Goal: Information Seeking & Learning: Check status

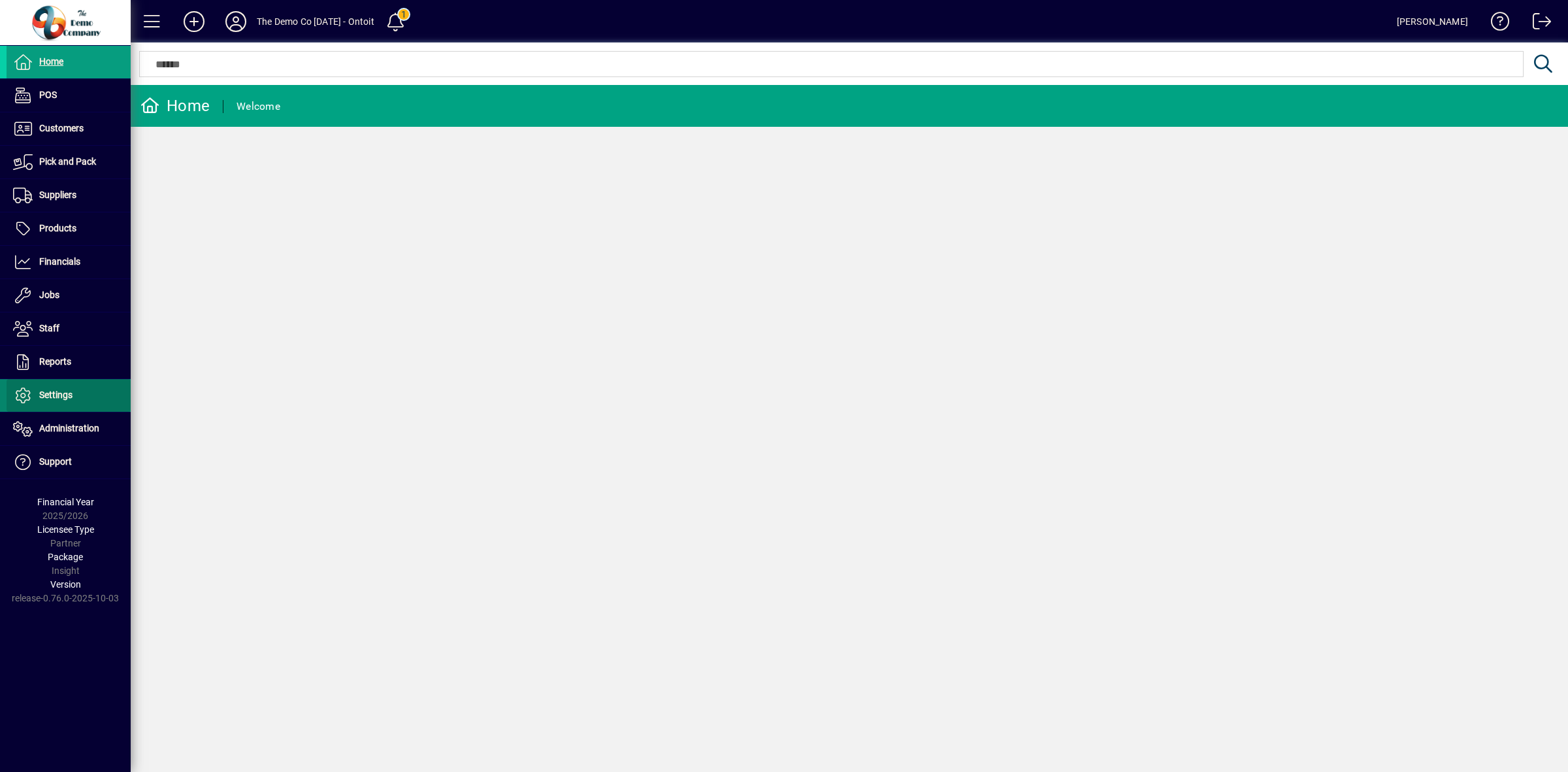
click at [59, 393] on span "Settings" at bounding box center [56, 395] width 33 height 10
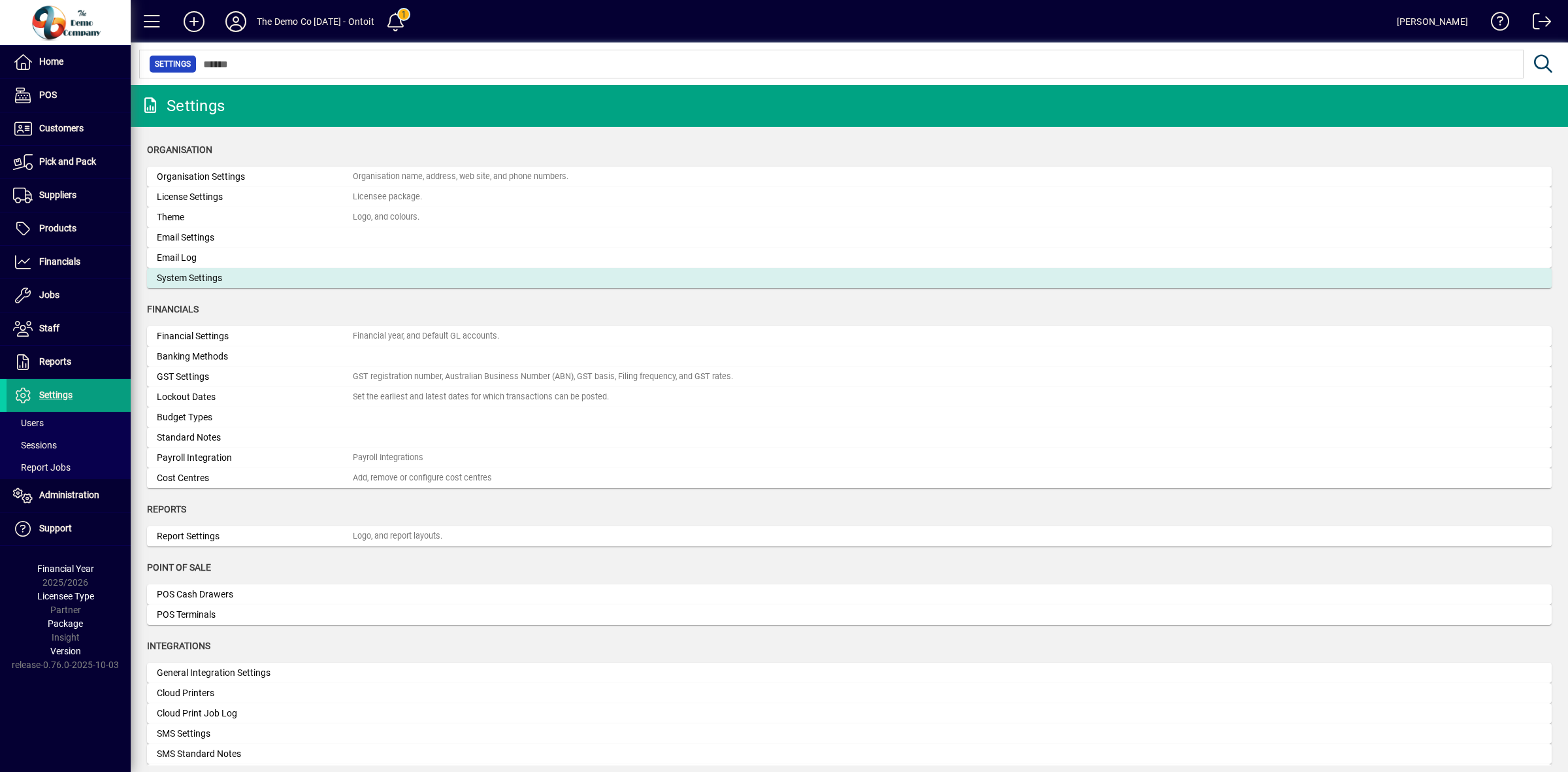
click at [226, 278] on div "System Settings" at bounding box center [255, 278] width 196 height 14
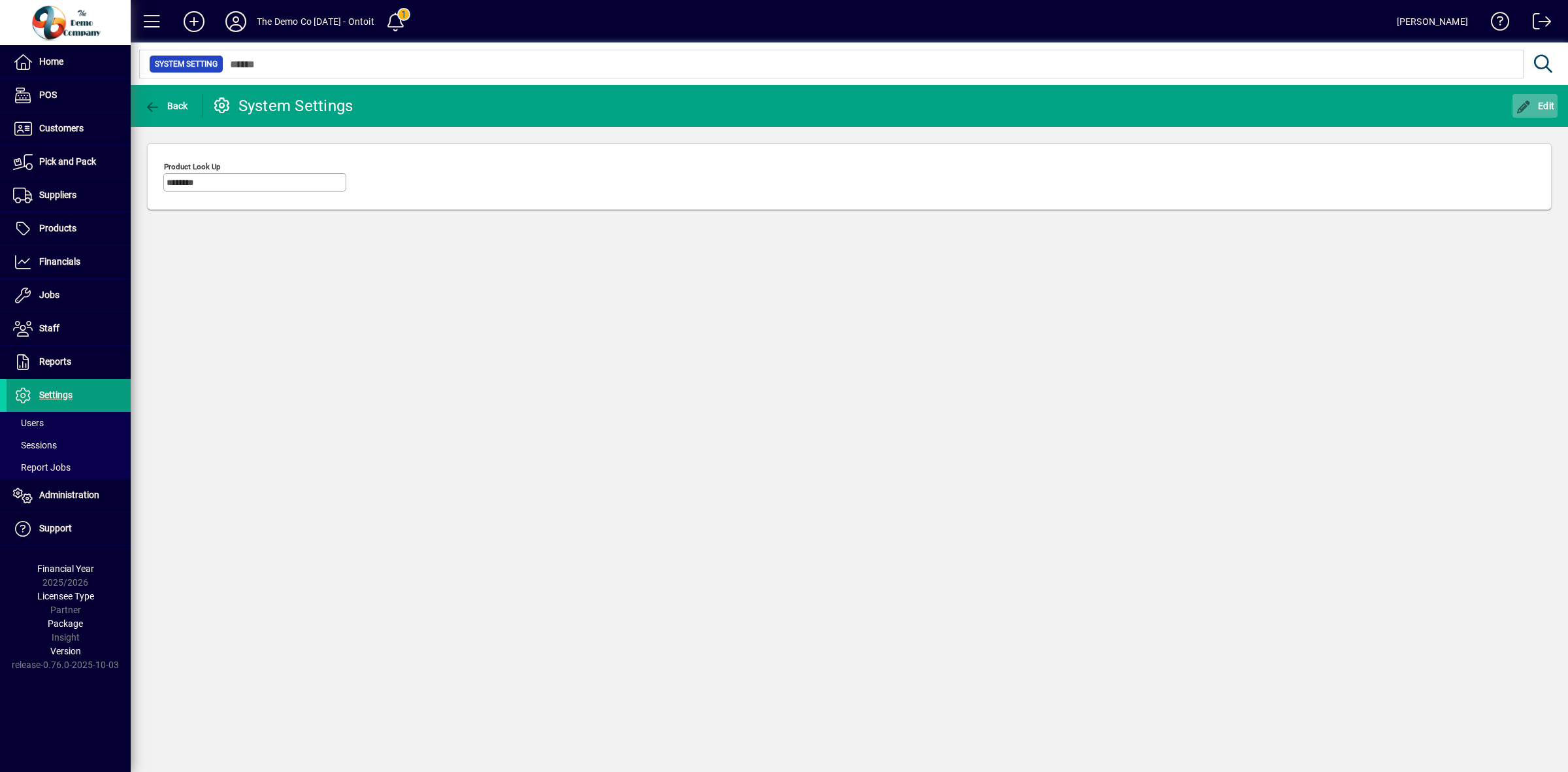
click at [1538, 99] on span "button" at bounding box center [1535, 105] width 46 height 31
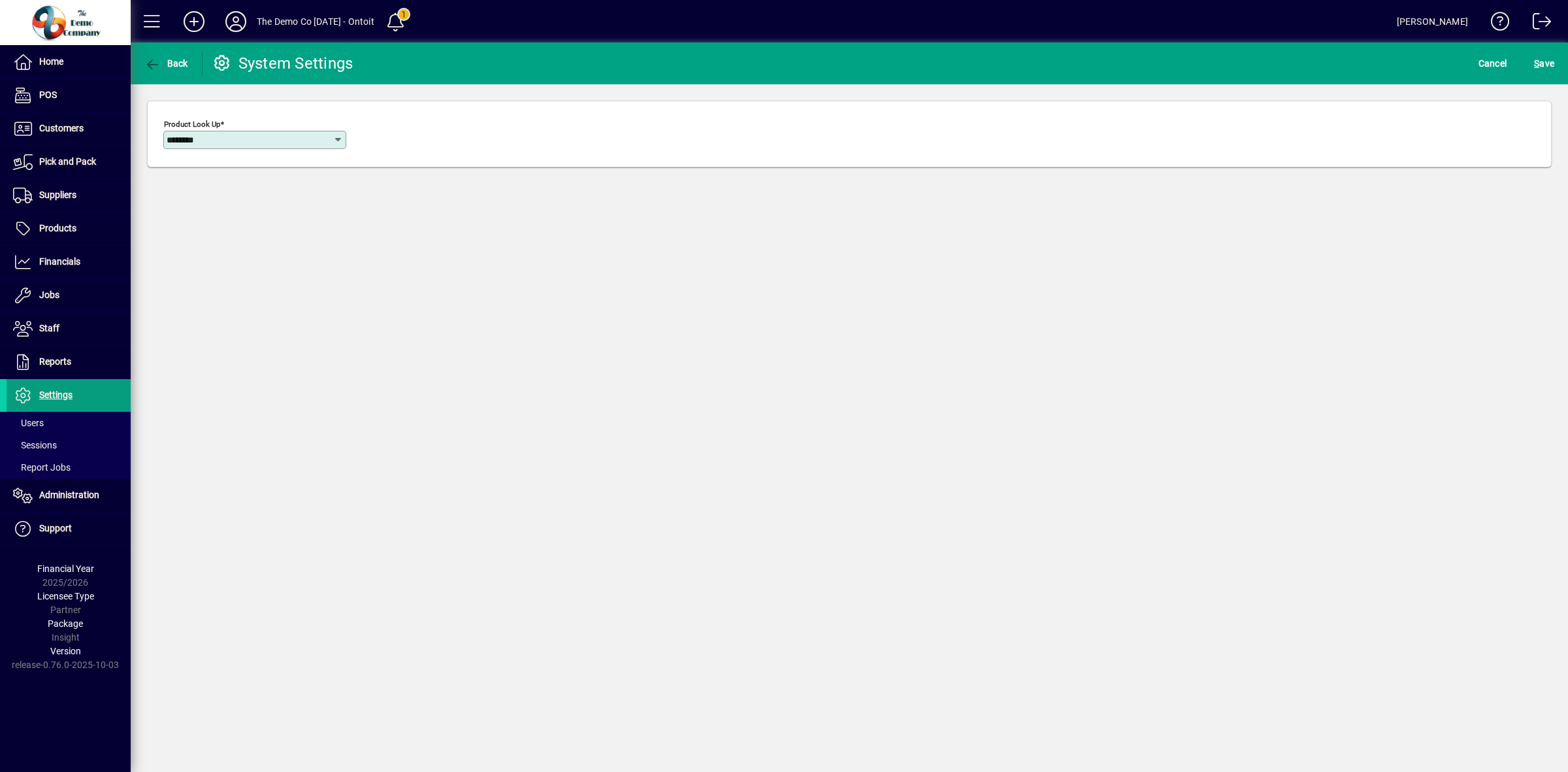
click at [339, 141] on icon at bounding box center [338, 140] width 10 height 10
click at [196, 167] on div "Simple" at bounding box center [194, 167] width 41 height 14
type input "******"
click at [1544, 60] on span "S ave" at bounding box center [1544, 63] width 20 height 21
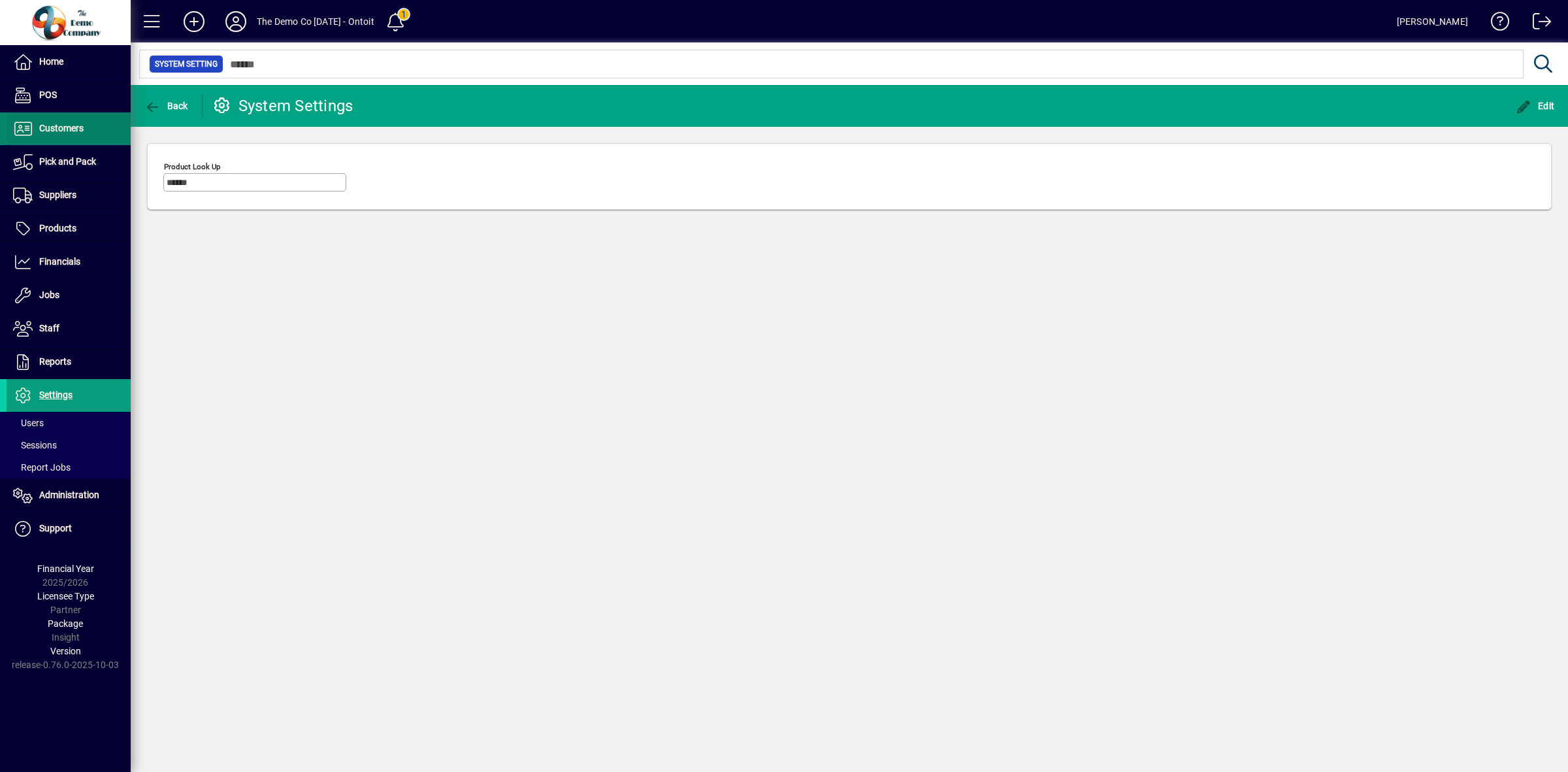
click at [80, 133] on span "Customers" at bounding box center [61, 128] width 44 height 10
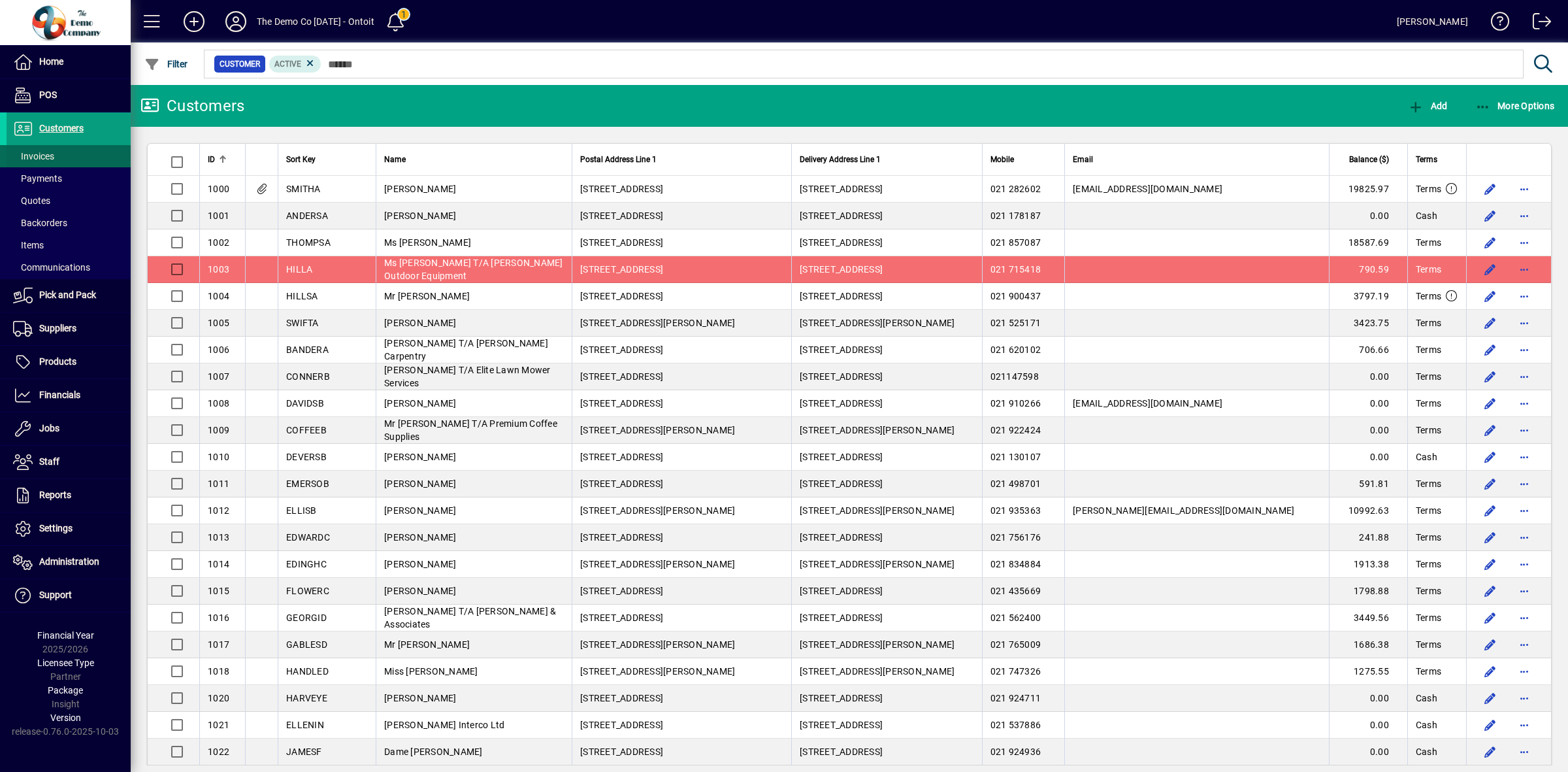
click at [44, 151] on span "Invoices" at bounding box center [33, 156] width 41 height 10
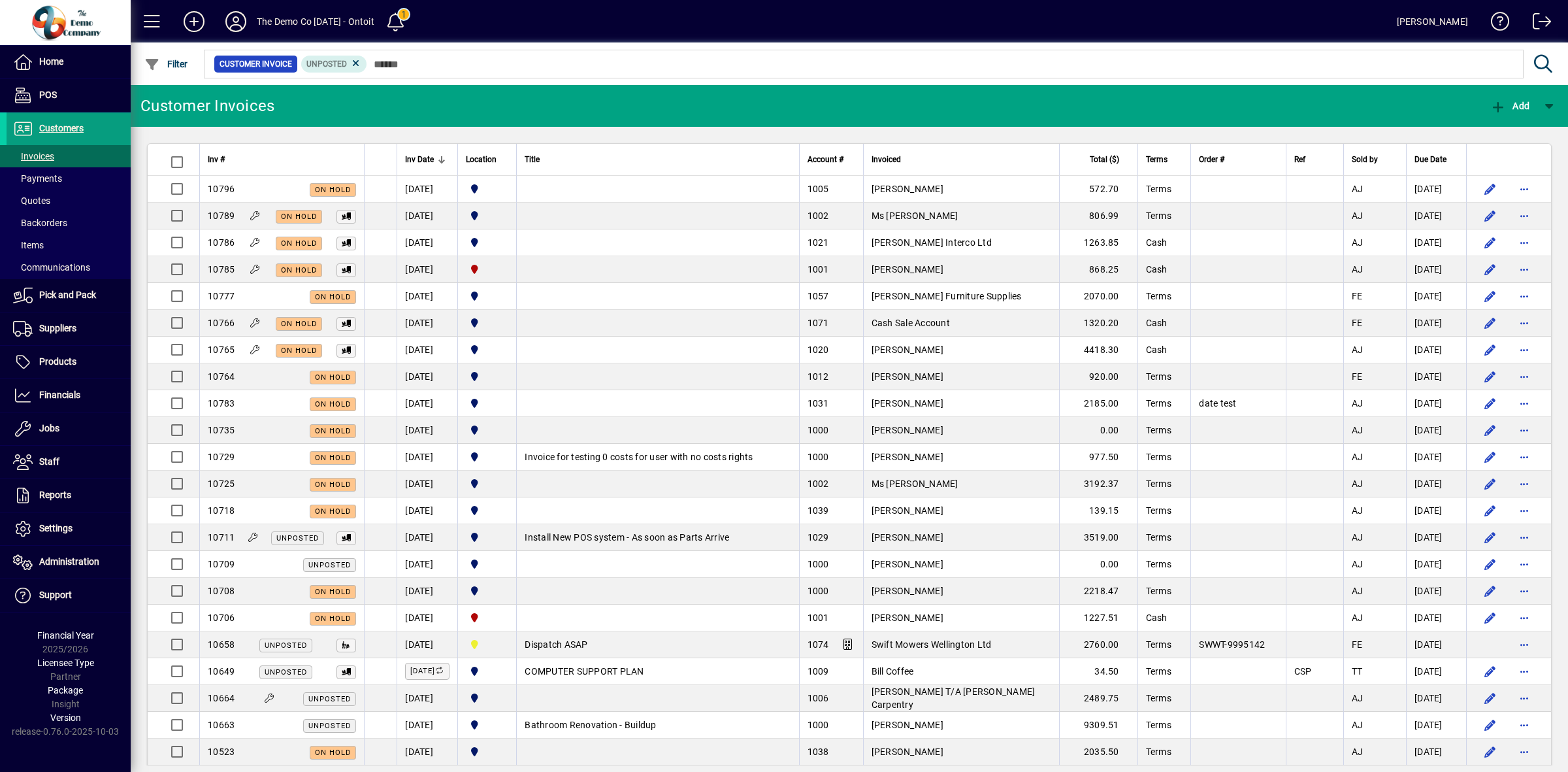
click at [430, 376] on td "[DATE]" at bounding box center [427, 377] width 61 height 27
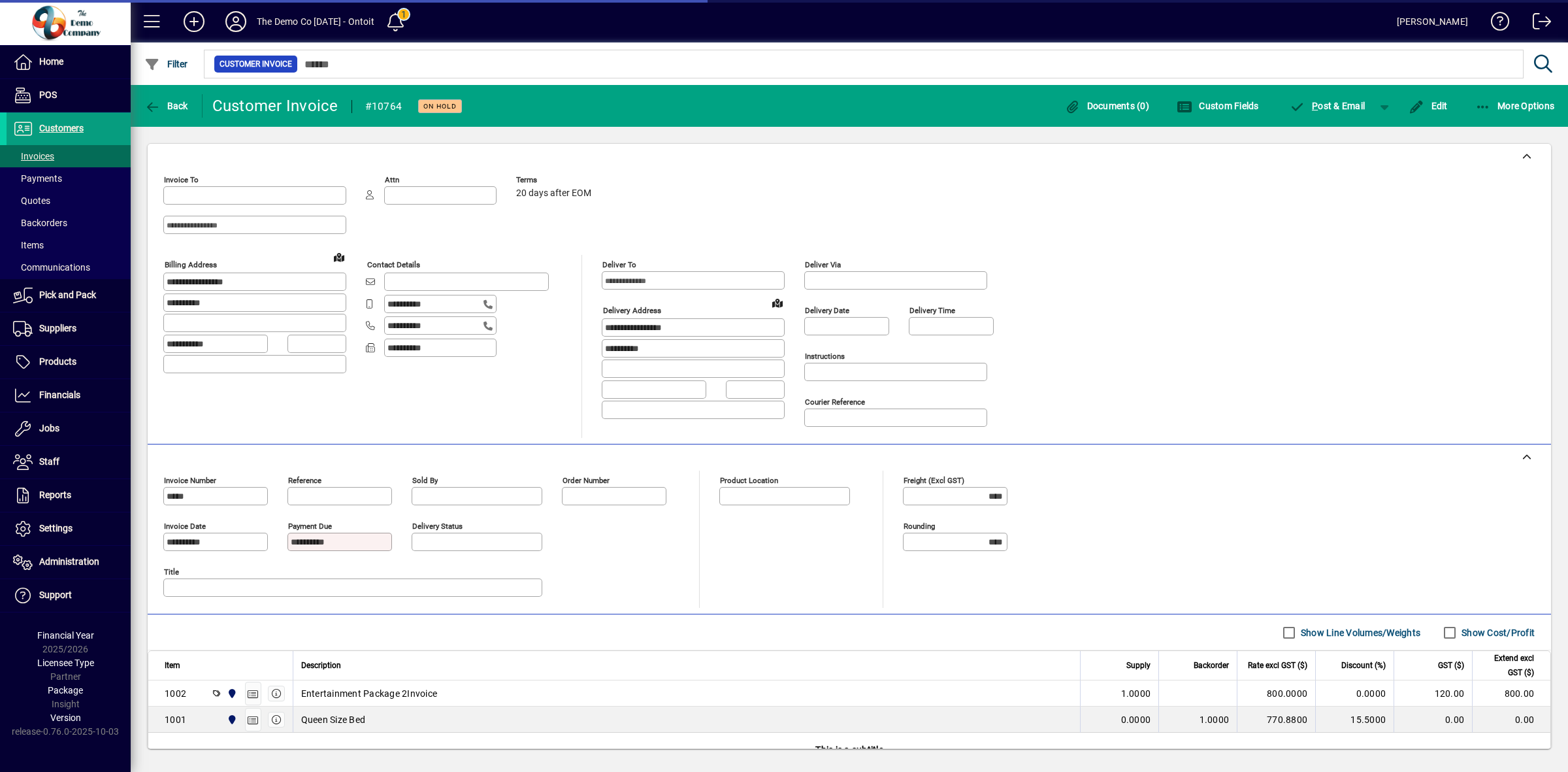
type input "**********"
type input "********"
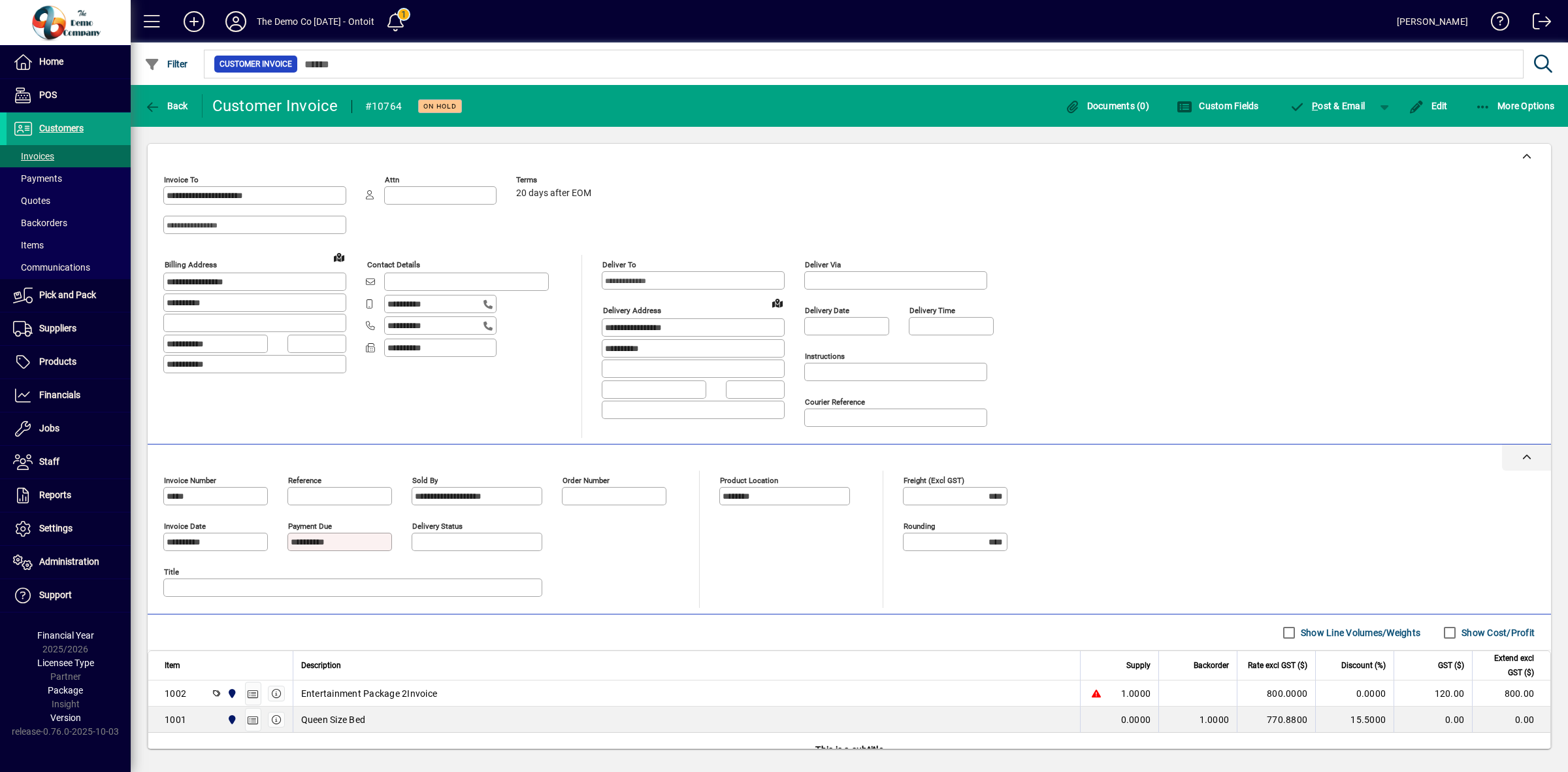
drag, startPoint x: 1424, startPoint y: 112, endPoint x: 1072, endPoint y: 461, distance: 495.7
click at [1425, 111] on button "Edit" at bounding box center [1428, 106] width 46 height 23
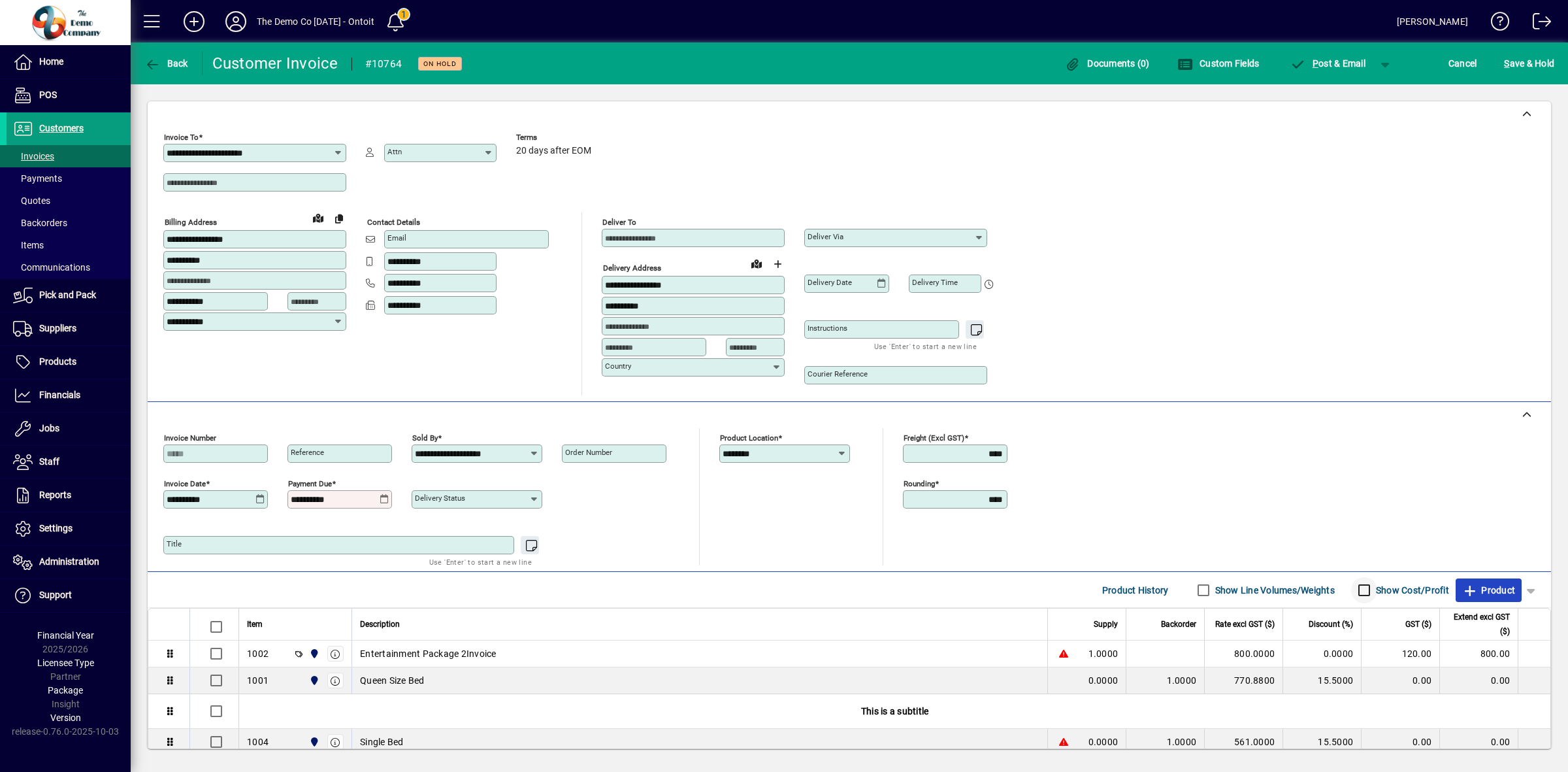
drag, startPoint x: 1490, startPoint y: 595, endPoint x: 1334, endPoint y: 598, distance: 156.0
click at [1490, 594] on span "Product" at bounding box center [1488, 590] width 53 height 21
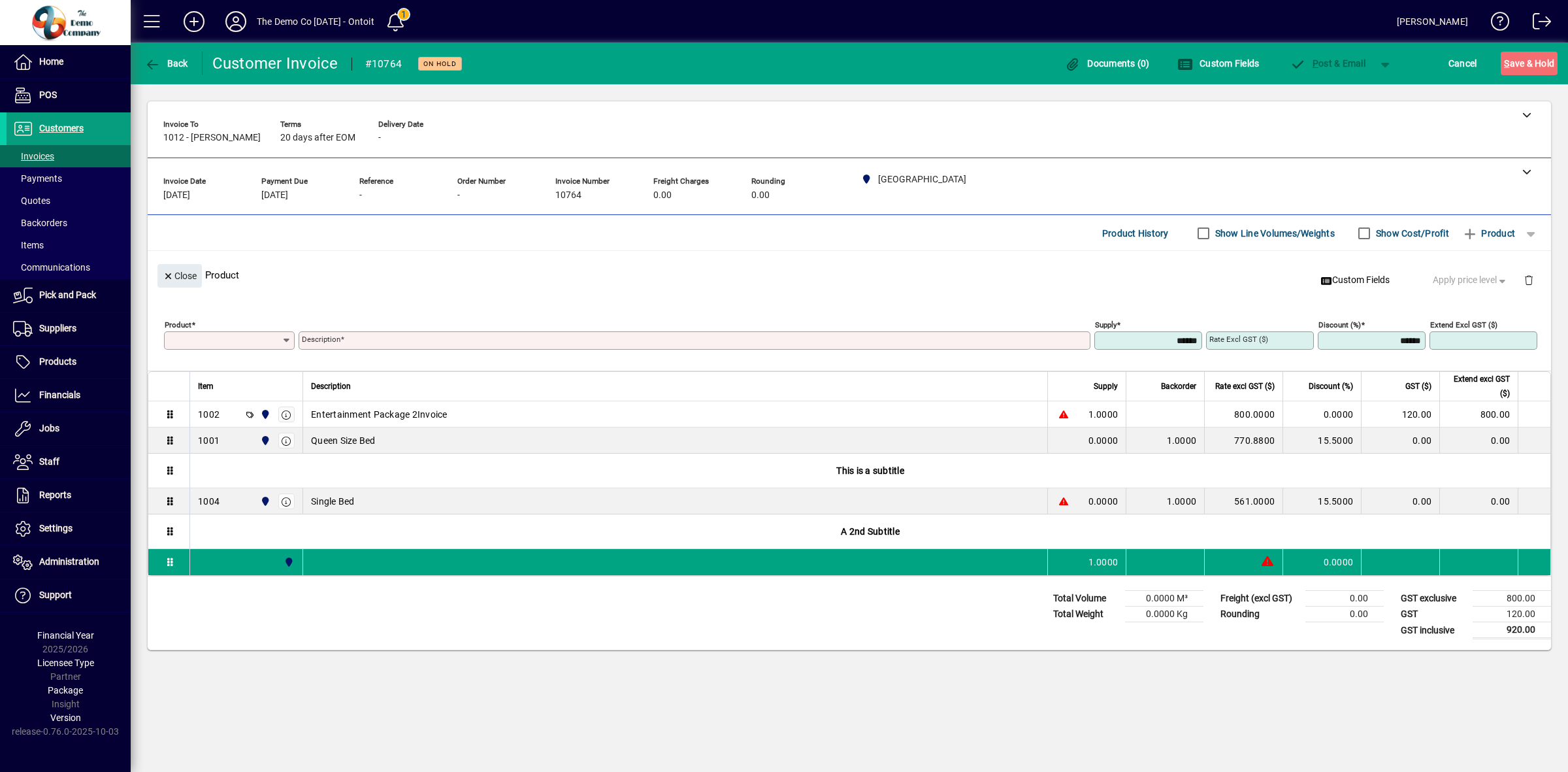
click at [248, 345] on input "Product" at bounding box center [225, 340] width 115 height 10
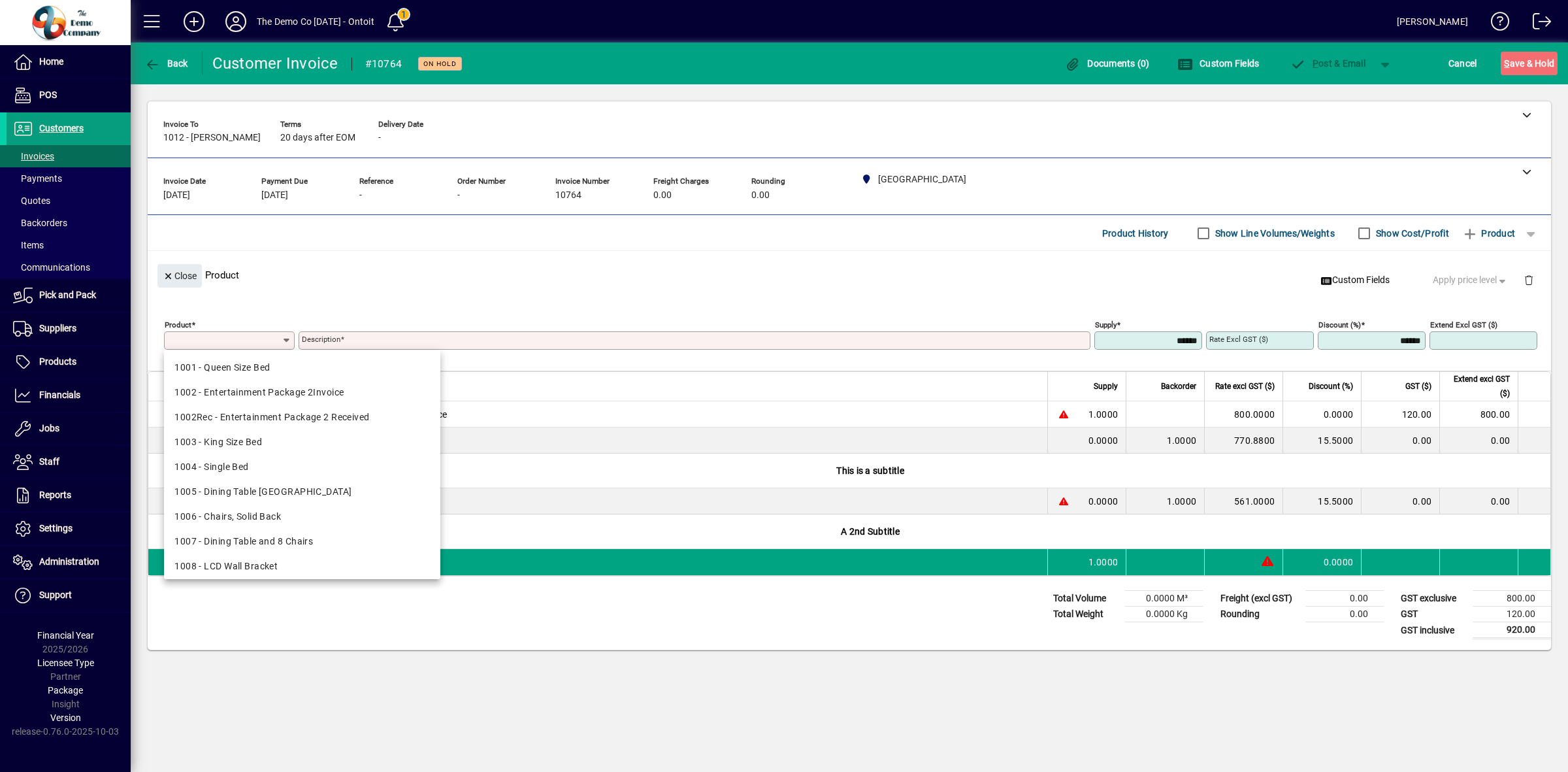
click at [239, 337] on input "Product" at bounding box center [225, 340] width 115 height 10
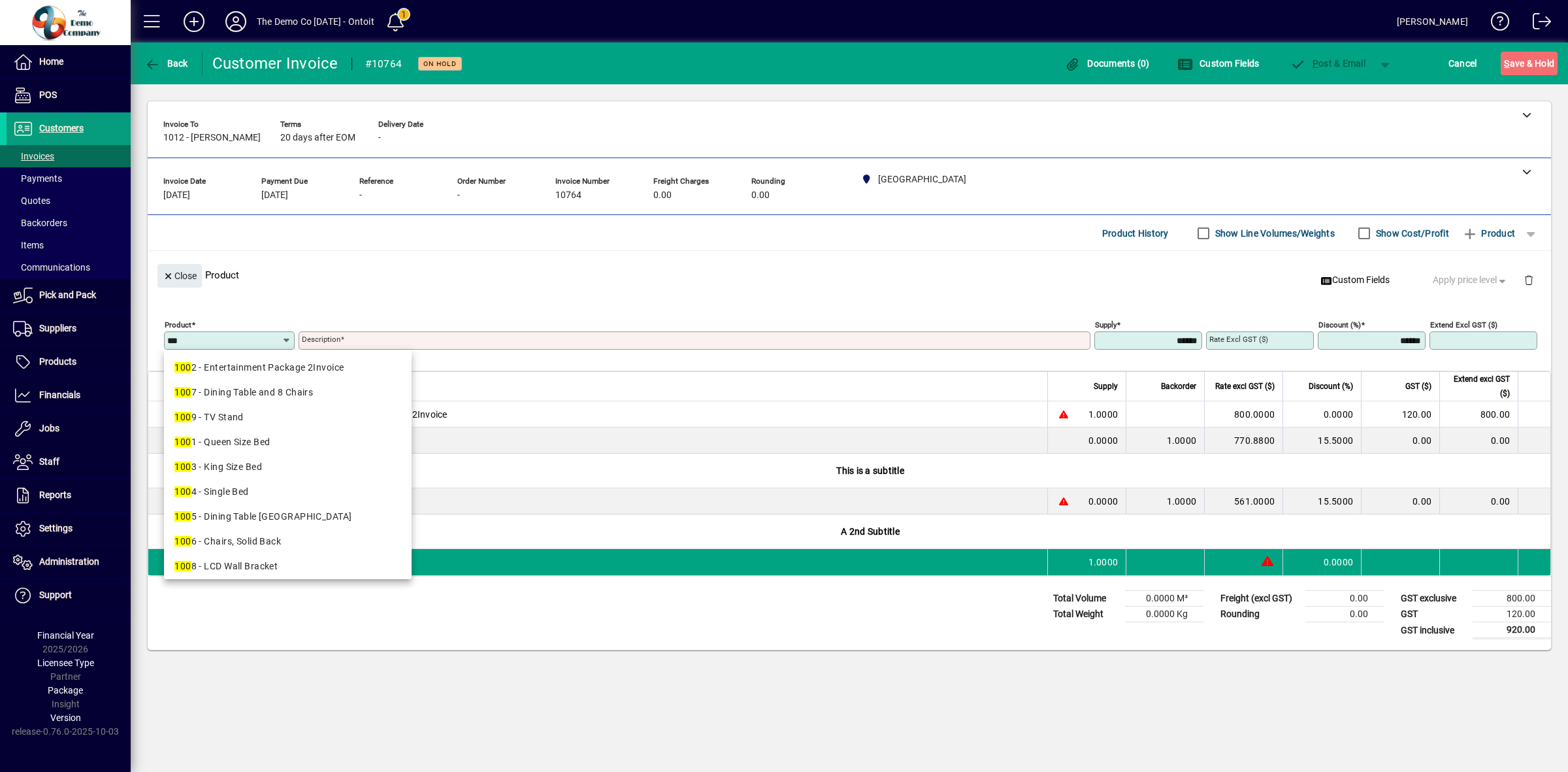
type input "***"
click at [920, 288] on div "Close Product Custom Fields Apply price level" at bounding box center [849, 275] width 1403 height 48
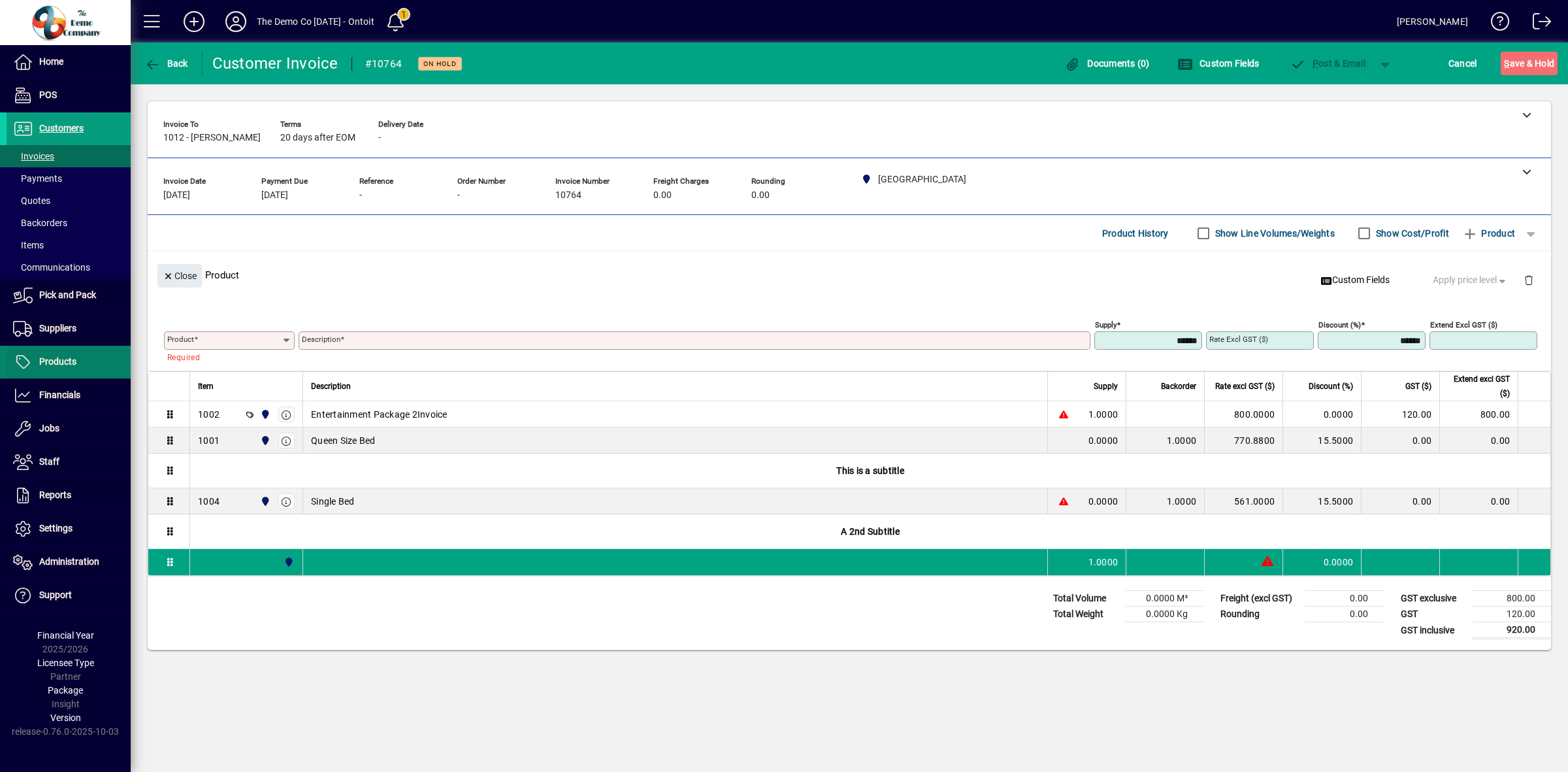
click at [83, 361] on span at bounding box center [68, 361] width 124 height 31
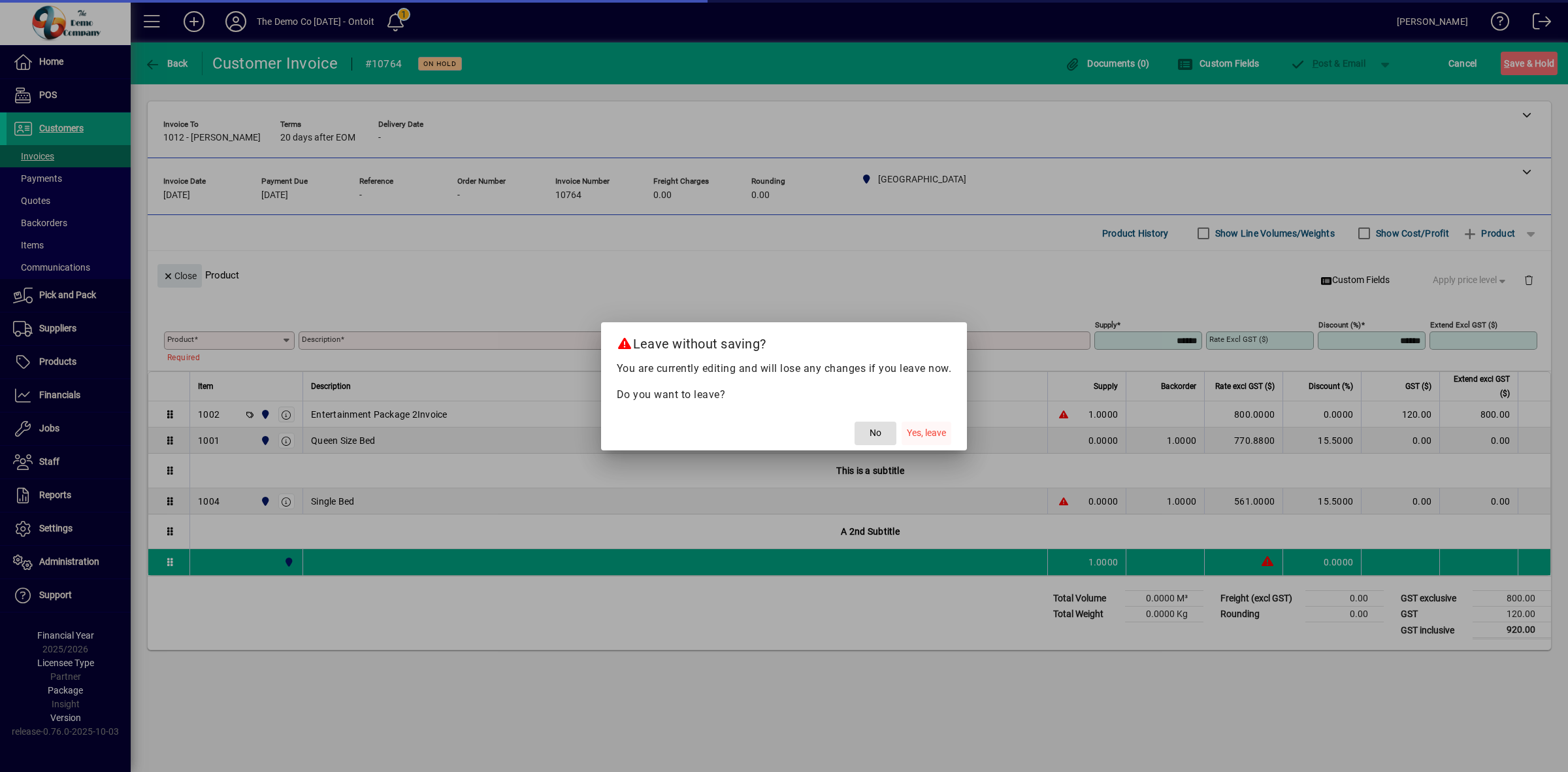
click at [931, 430] on span "Yes, leave" at bounding box center [926, 432] width 39 height 14
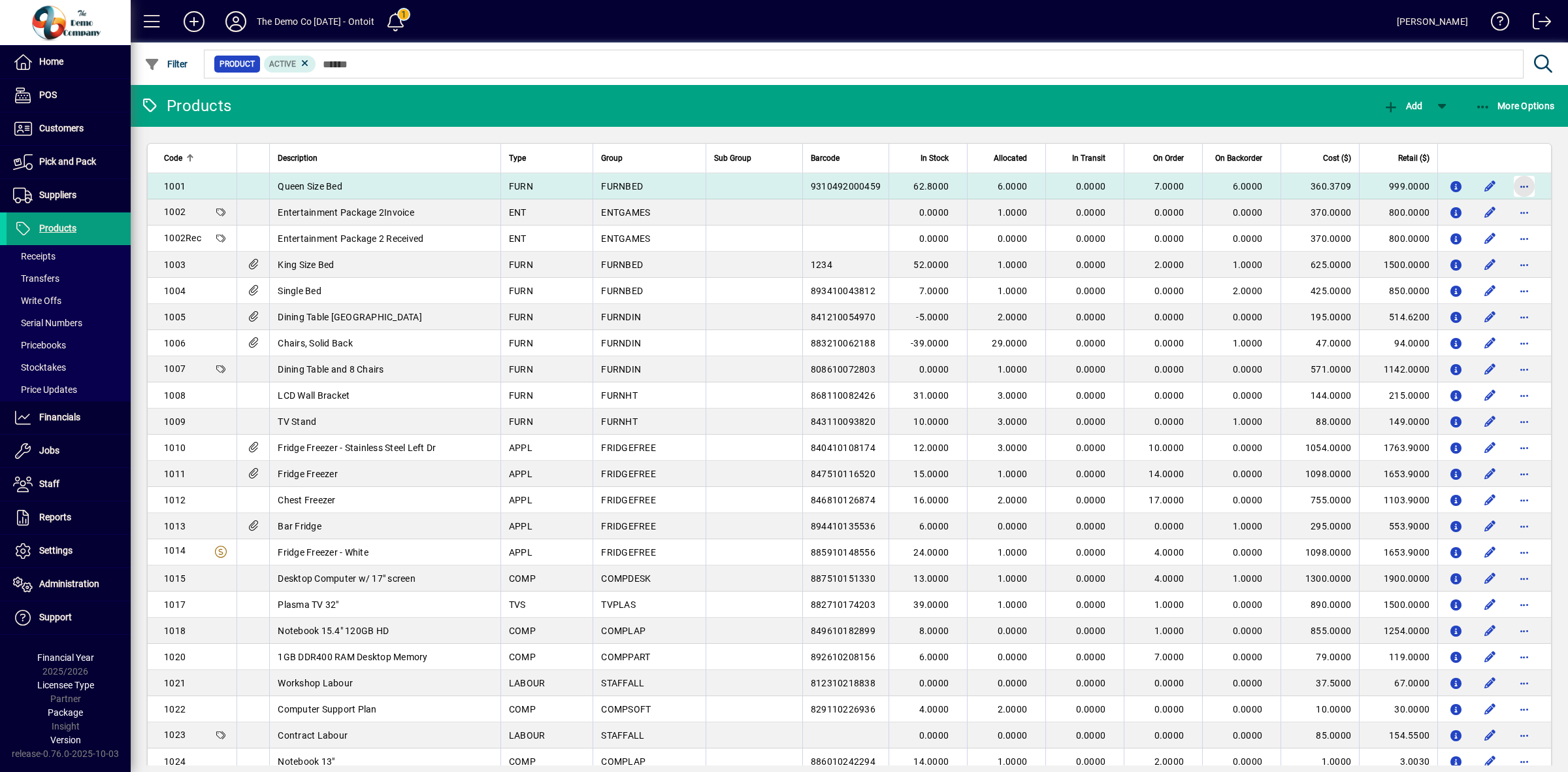
click at [1516, 181] on span "button" at bounding box center [1524, 186] width 31 height 31
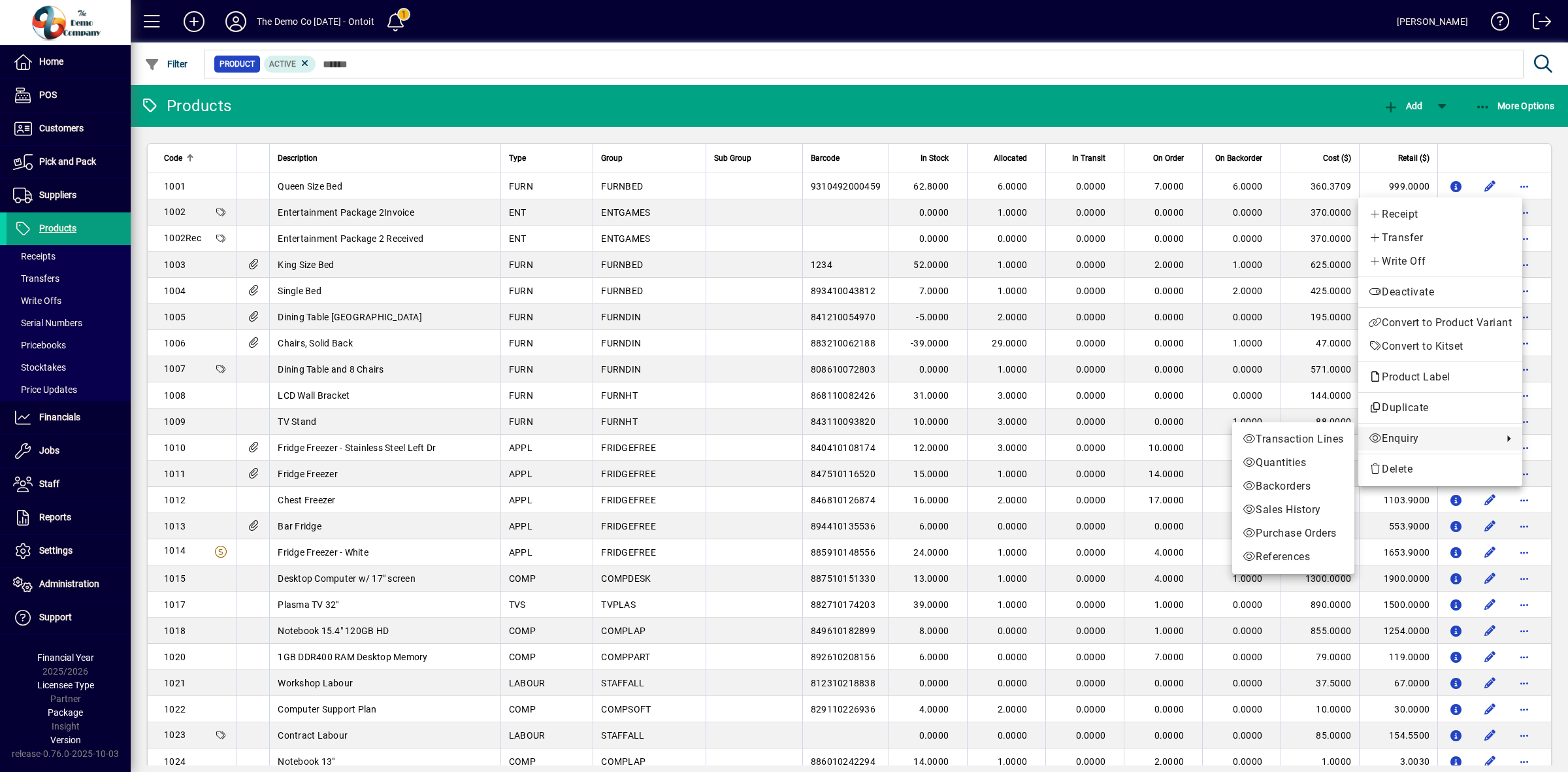
click at [1390, 441] on span "Enquiry" at bounding box center [1432, 439] width 128 height 16
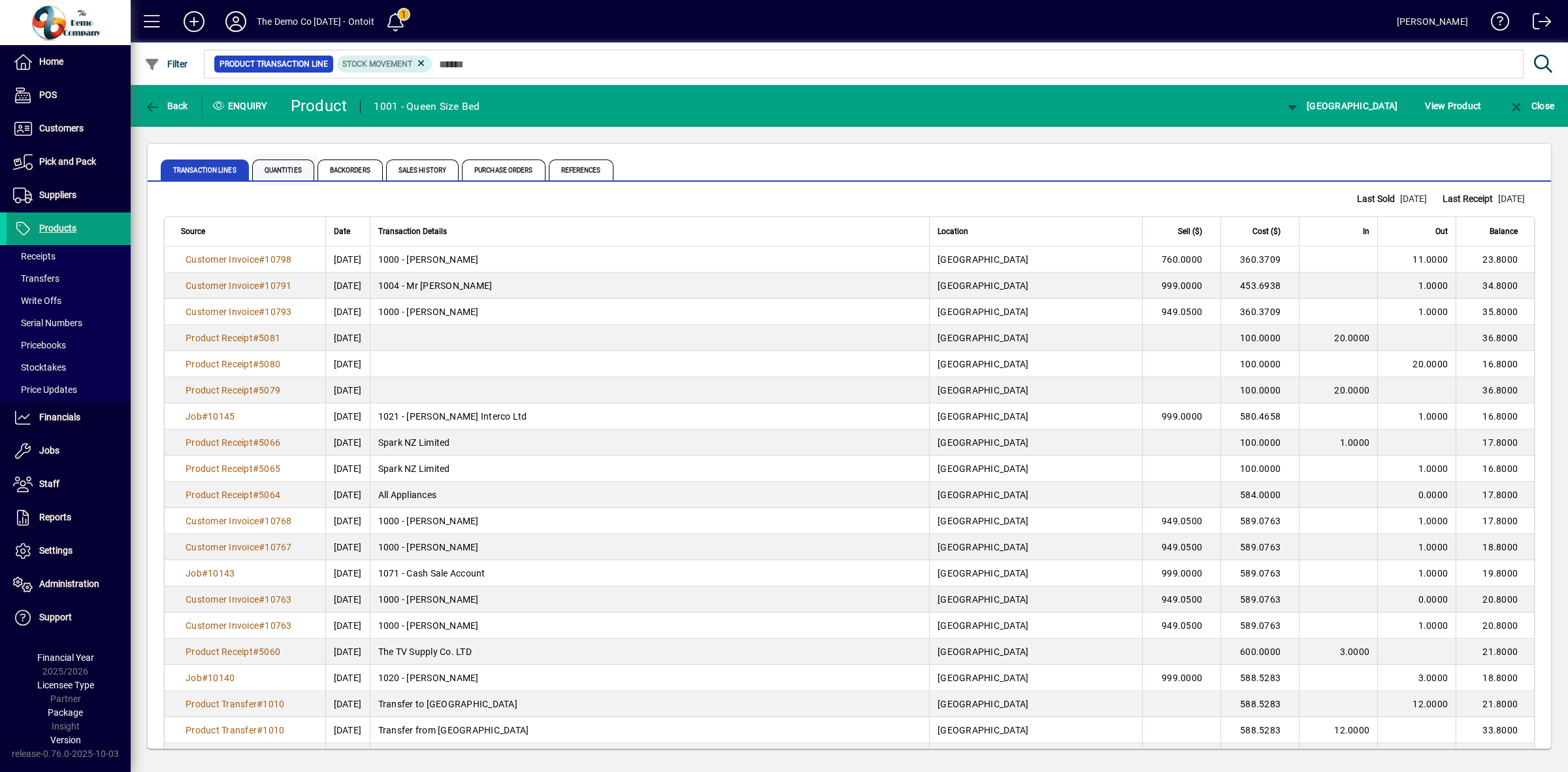
click at [288, 170] on span "Quantities" at bounding box center [284, 170] width 62 height 21
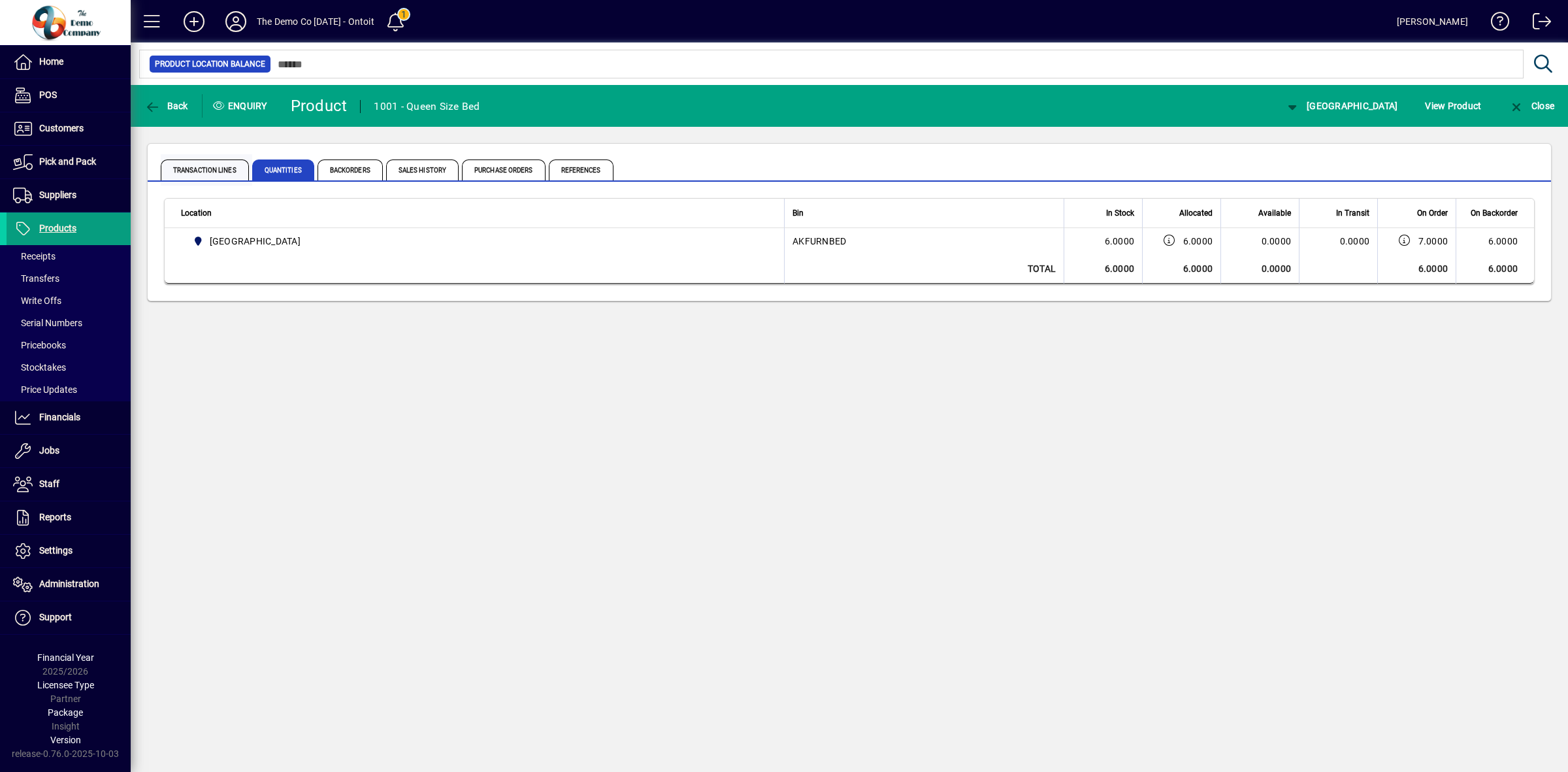
click at [222, 170] on span "Transaction Lines" at bounding box center [205, 170] width 88 height 21
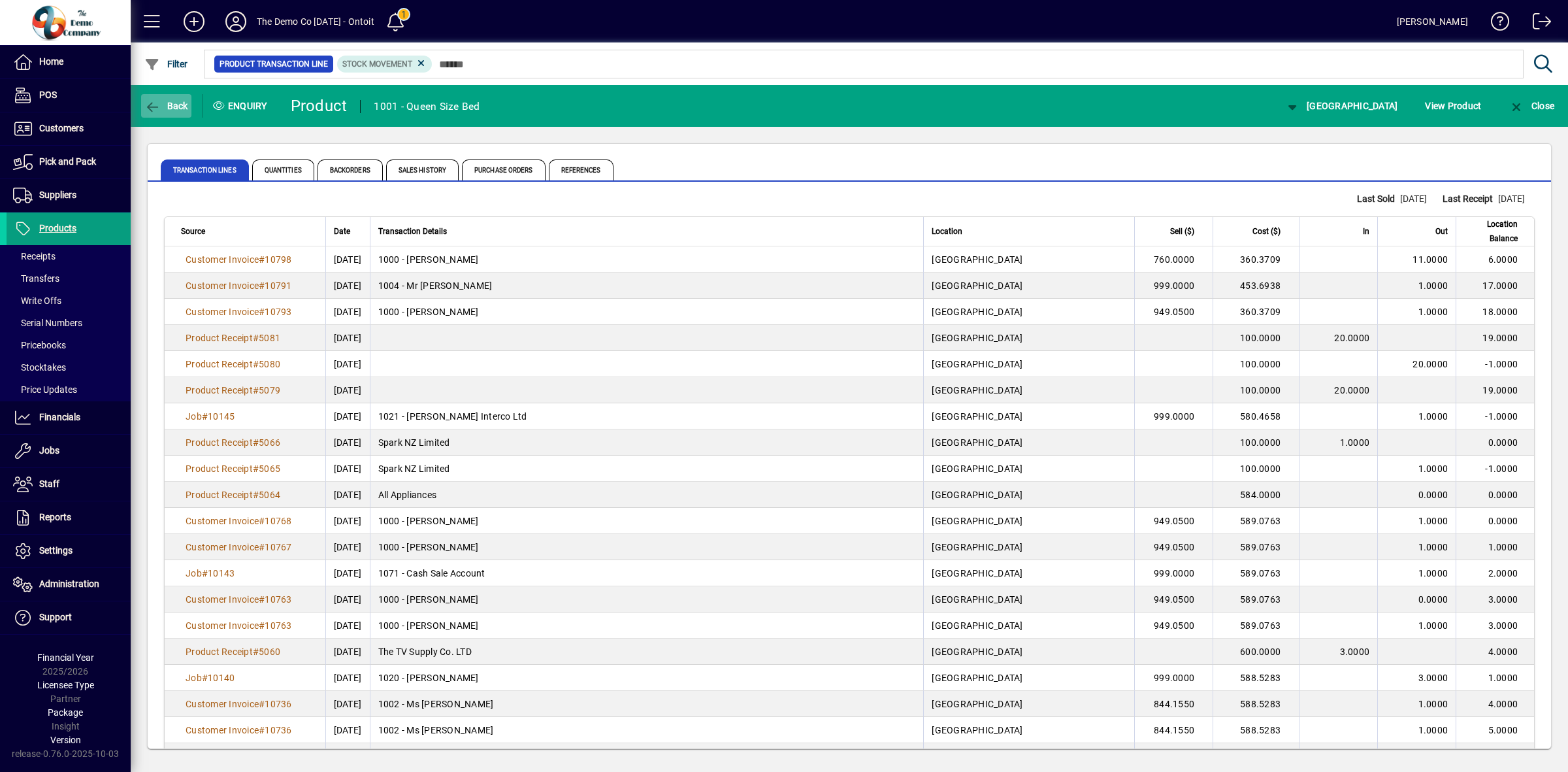
click at [168, 107] on span "Back" at bounding box center [166, 106] width 44 height 10
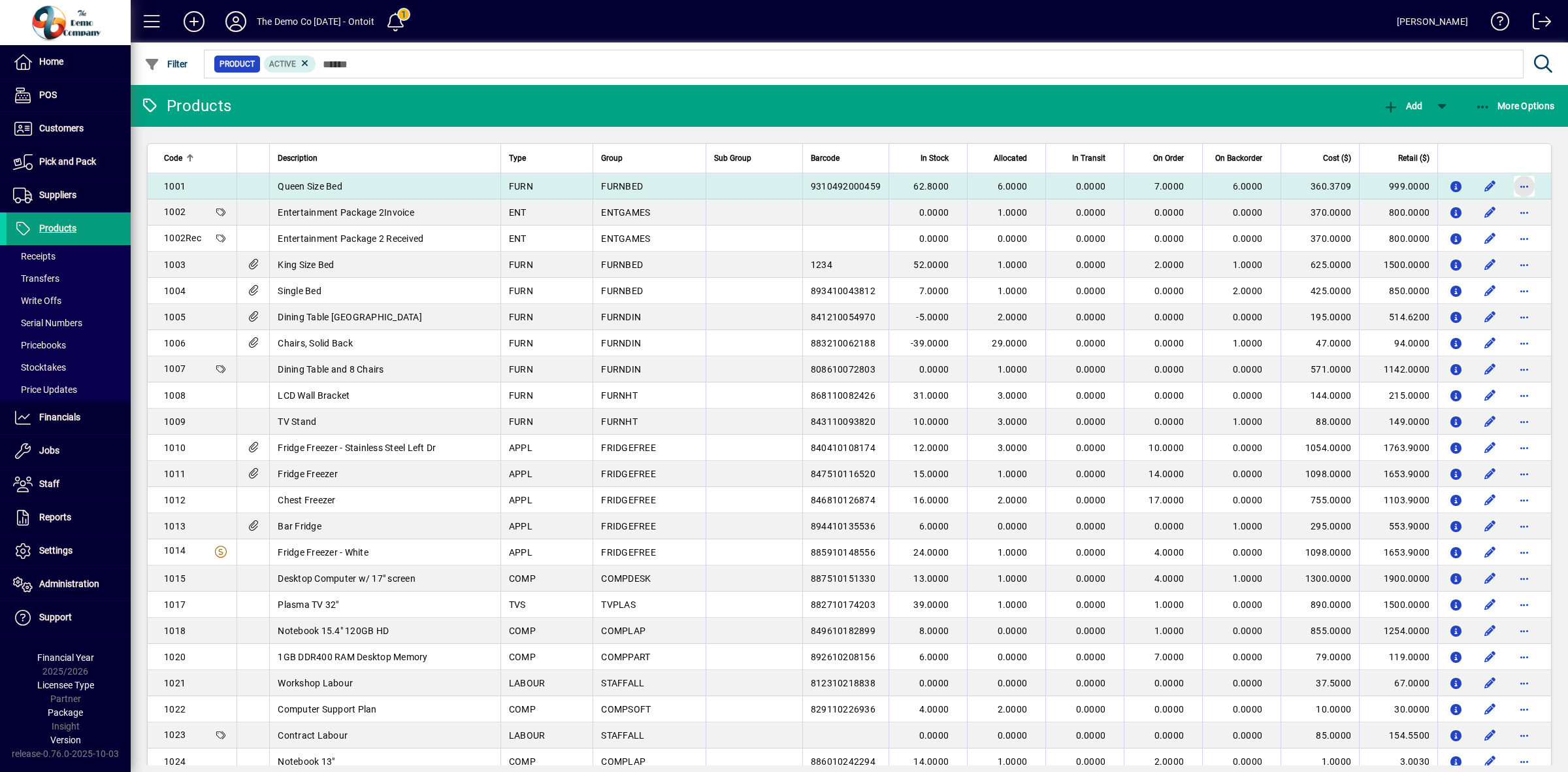
click at [1524, 181] on span "button" at bounding box center [1524, 186] width 31 height 31
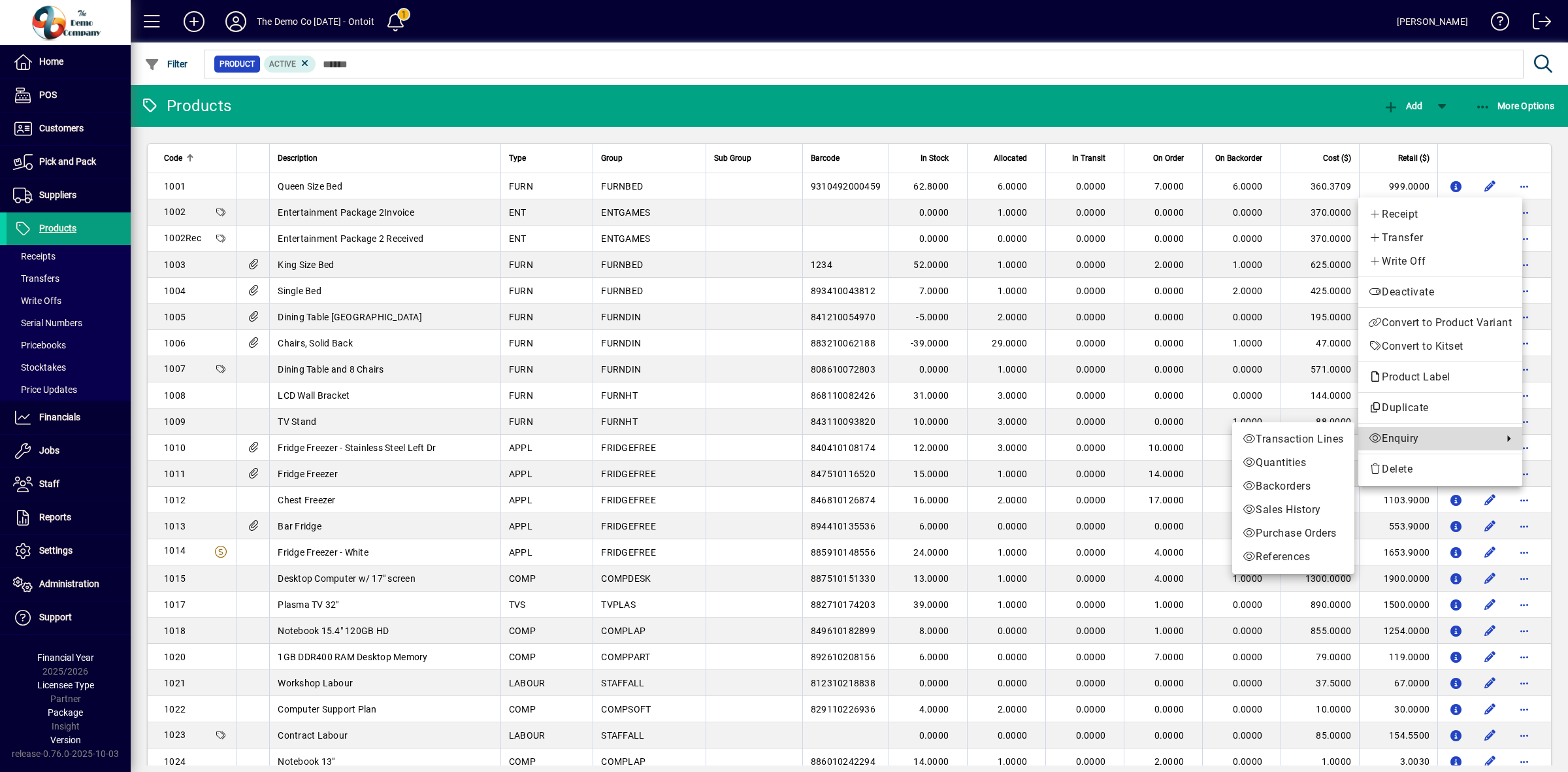
click at [1414, 435] on span "Enquiry" at bounding box center [1432, 439] width 128 height 16
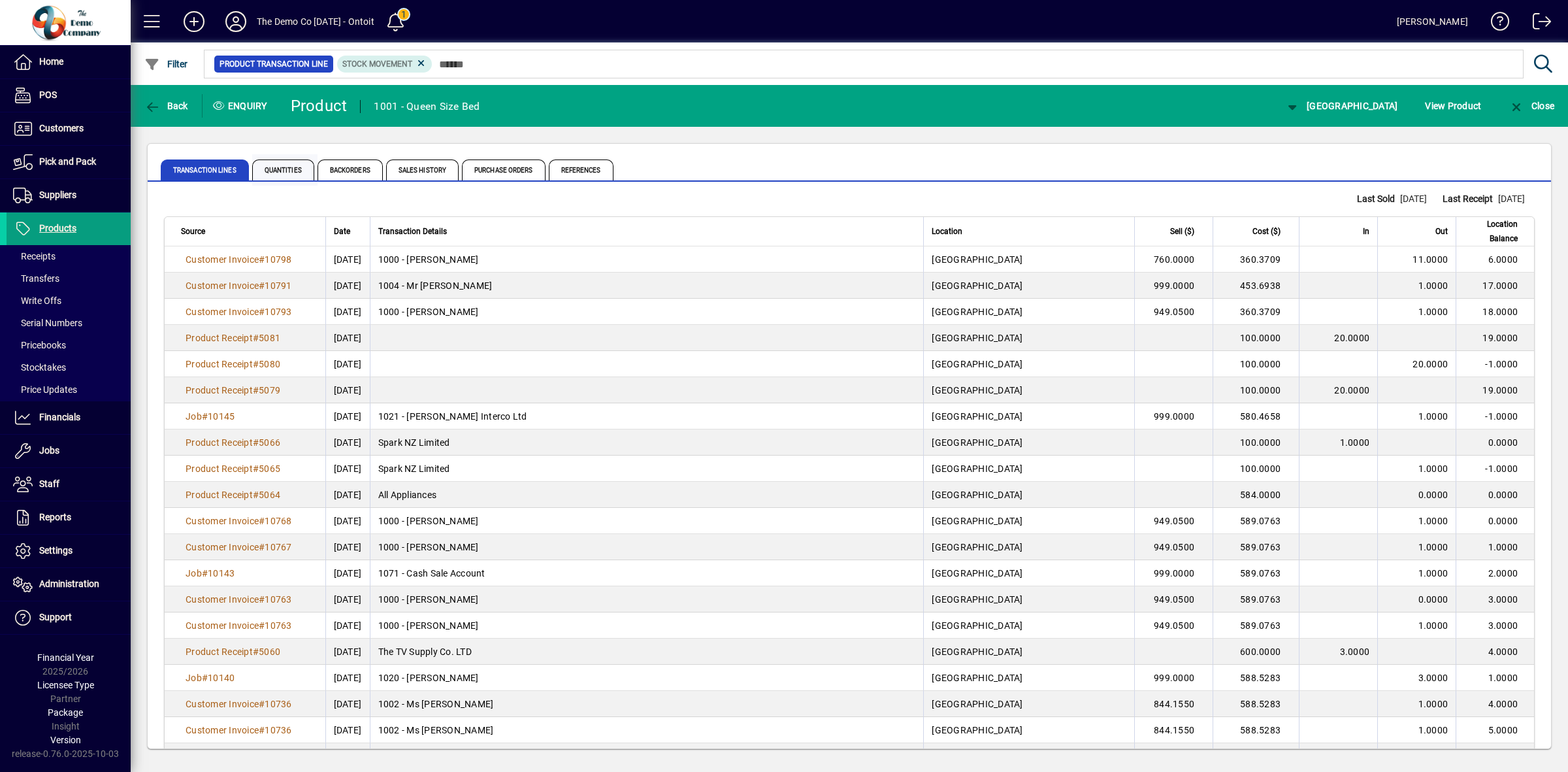
click at [285, 181] on span "Quantities" at bounding box center [285, 170] width 65 height 31
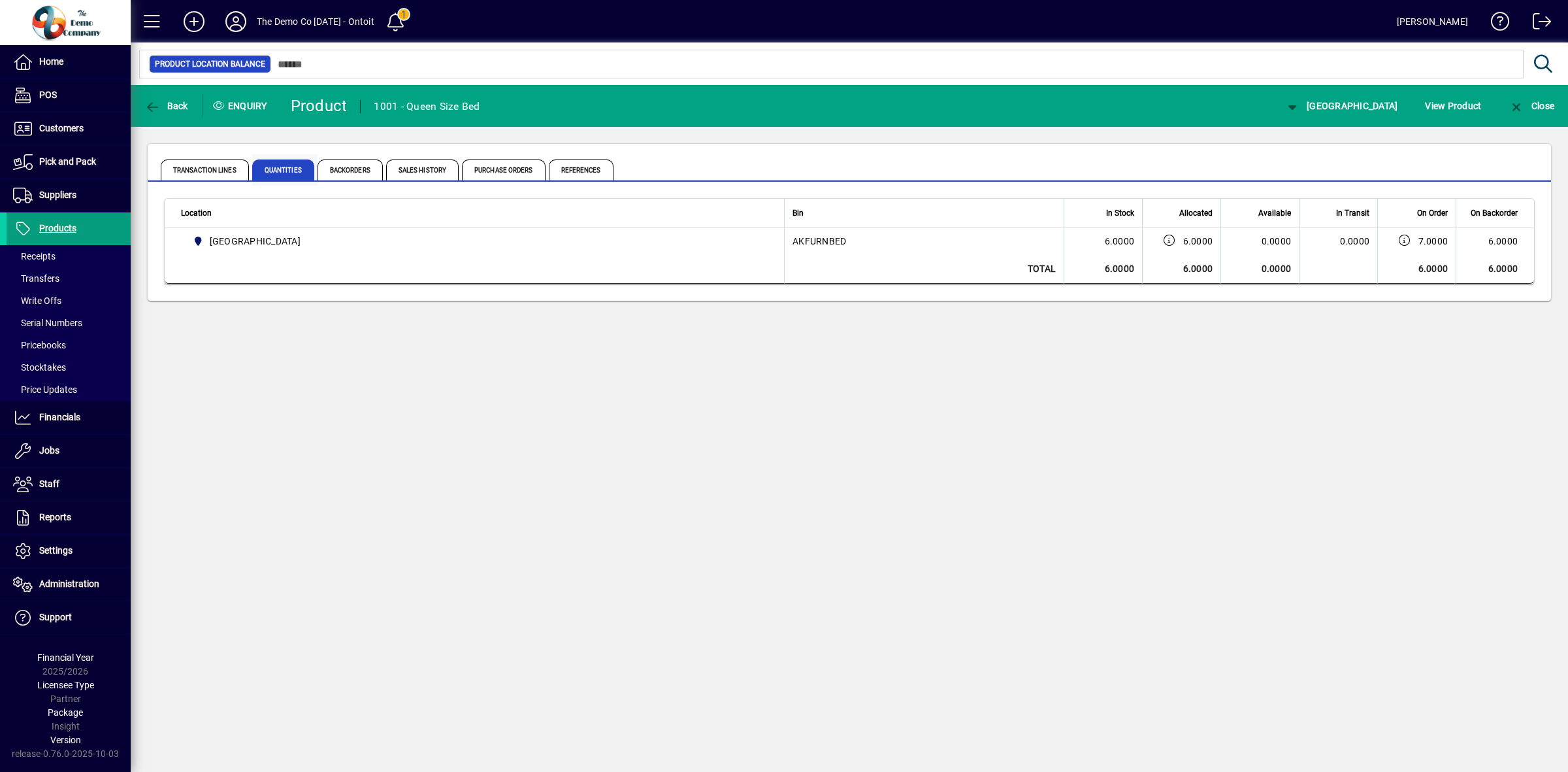
click at [284, 181] on span "Quantities" at bounding box center [285, 170] width 65 height 31
click at [280, 171] on span "Quantities" at bounding box center [284, 170] width 62 height 21
click at [1301, 102] on icon "button" at bounding box center [1292, 107] width 17 height 13
click at [1358, 128] on span "All Locations" at bounding box center [1385, 135] width 104 height 16
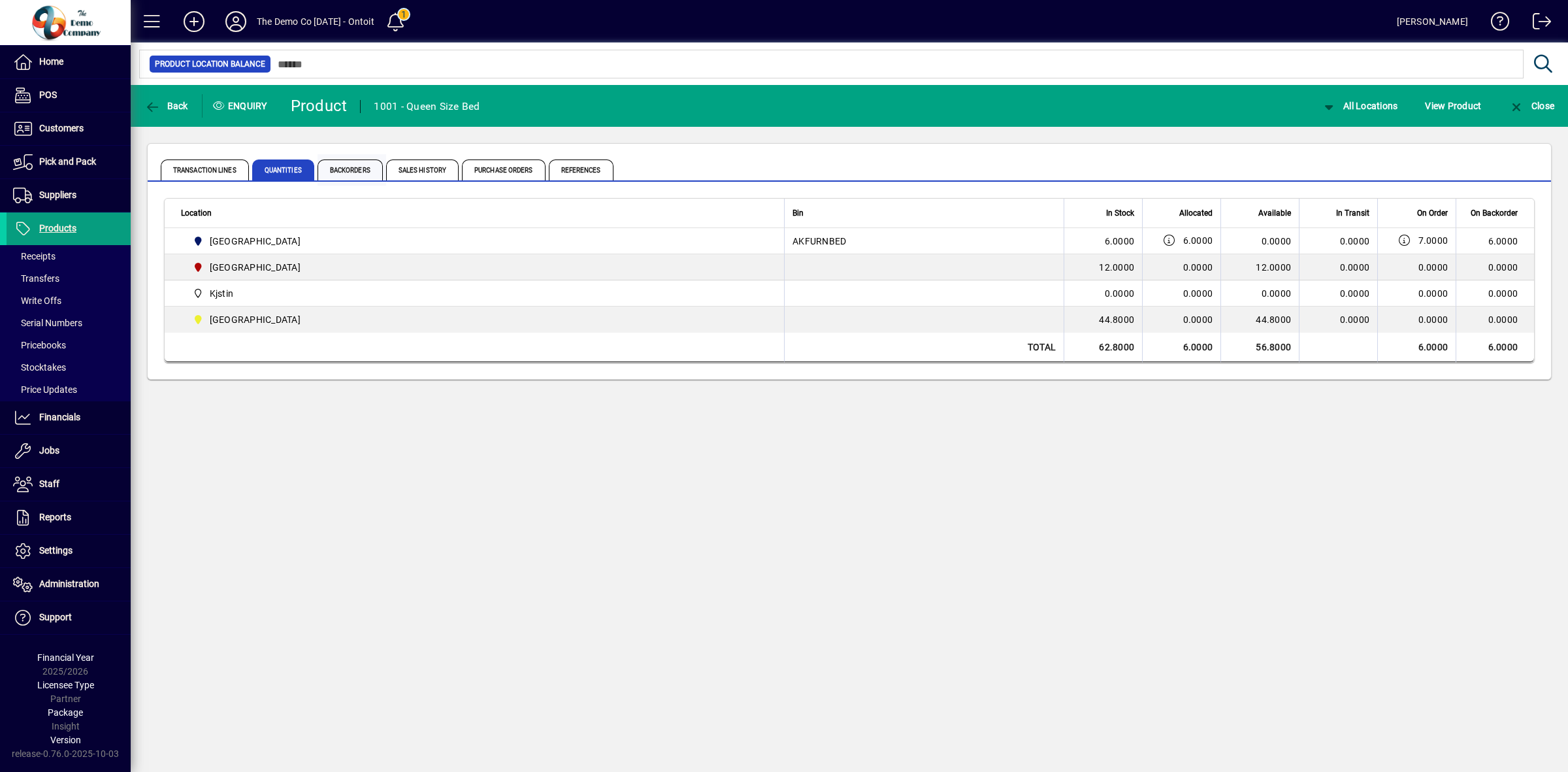
click at [352, 173] on span "Backorders" at bounding box center [350, 170] width 65 height 21
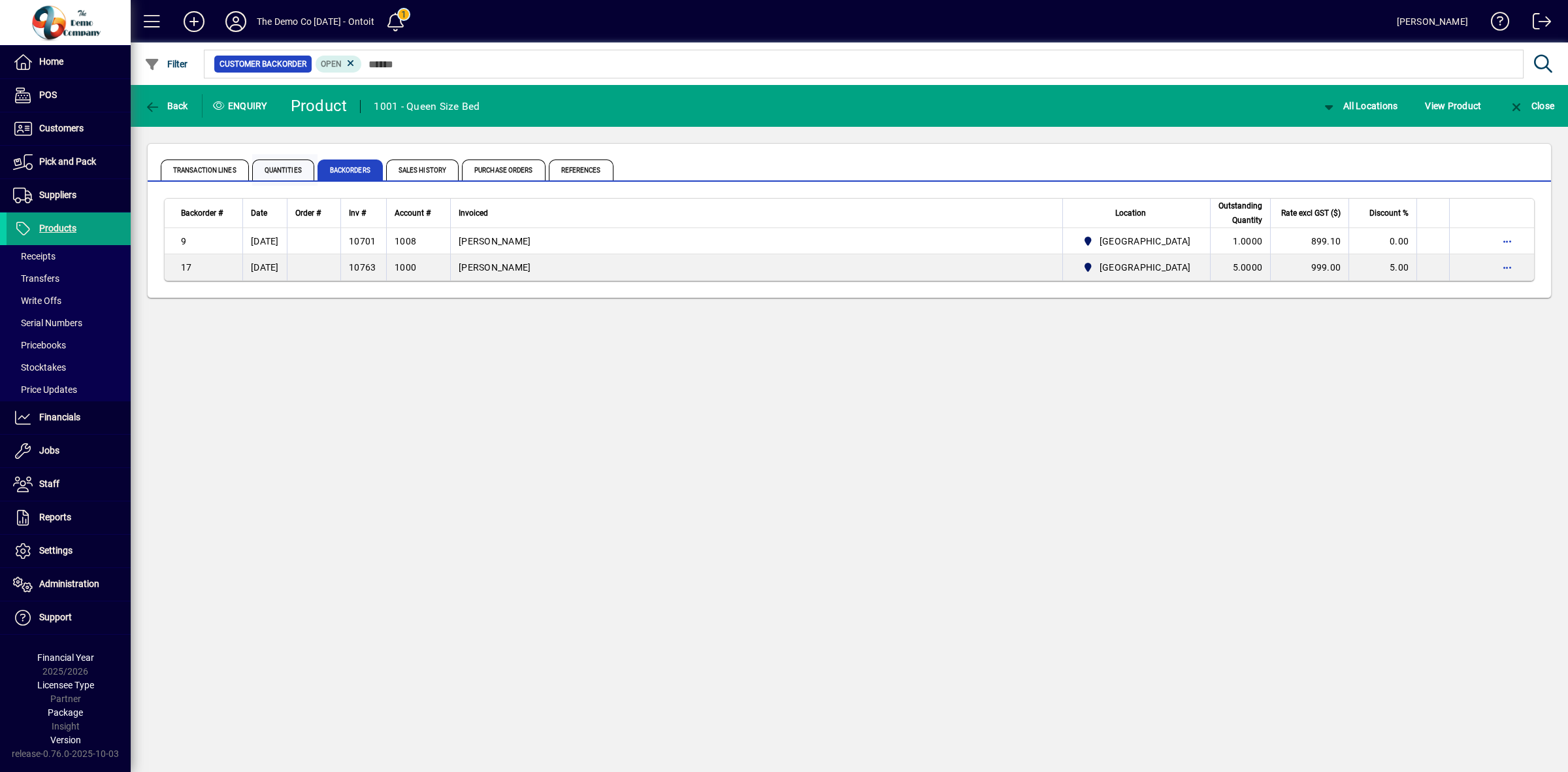
click at [276, 177] on span "Quantities" at bounding box center [284, 170] width 62 height 21
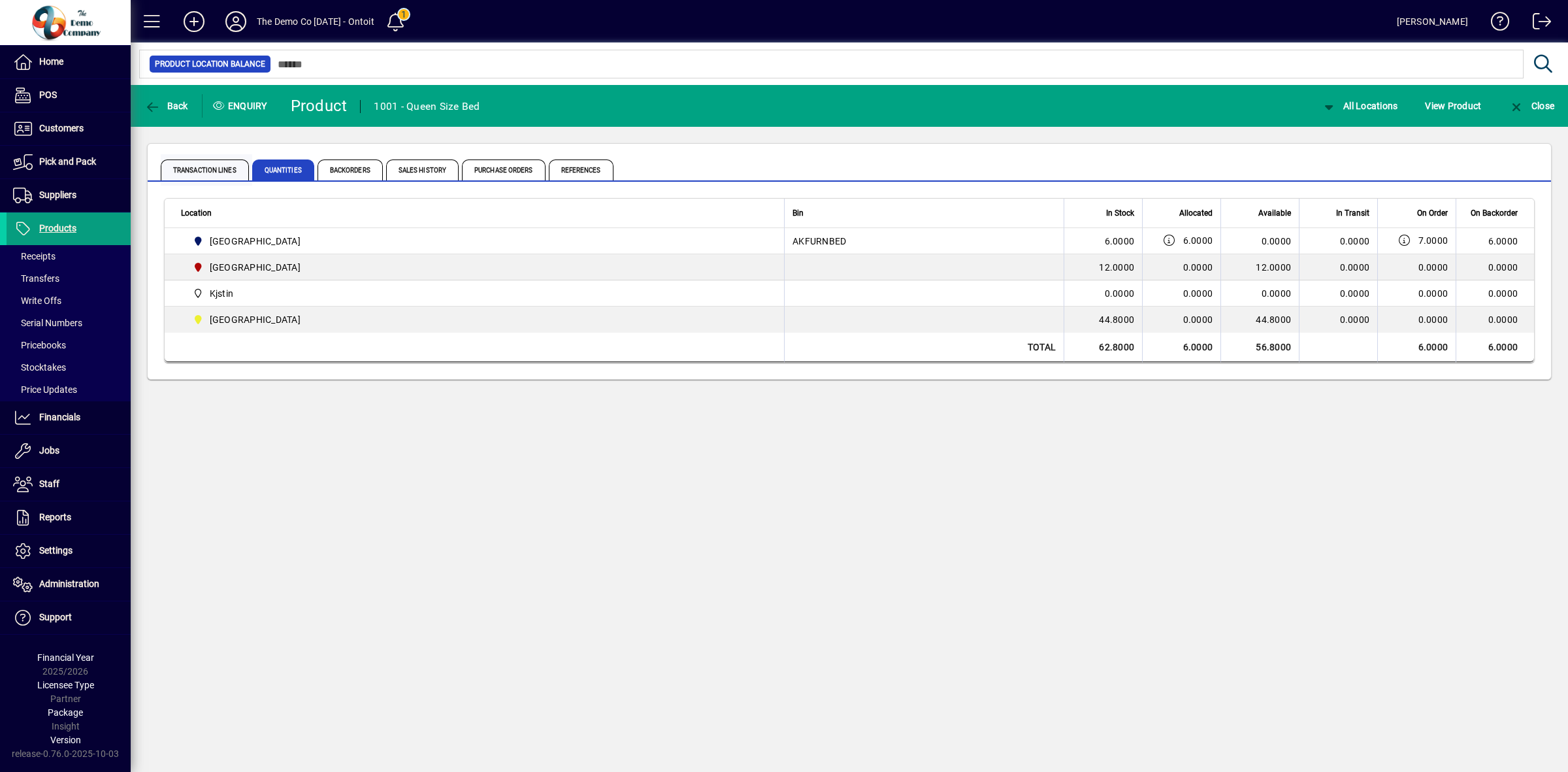
click at [202, 165] on span "Transaction Lines" at bounding box center [205, 170] width 88 height 21
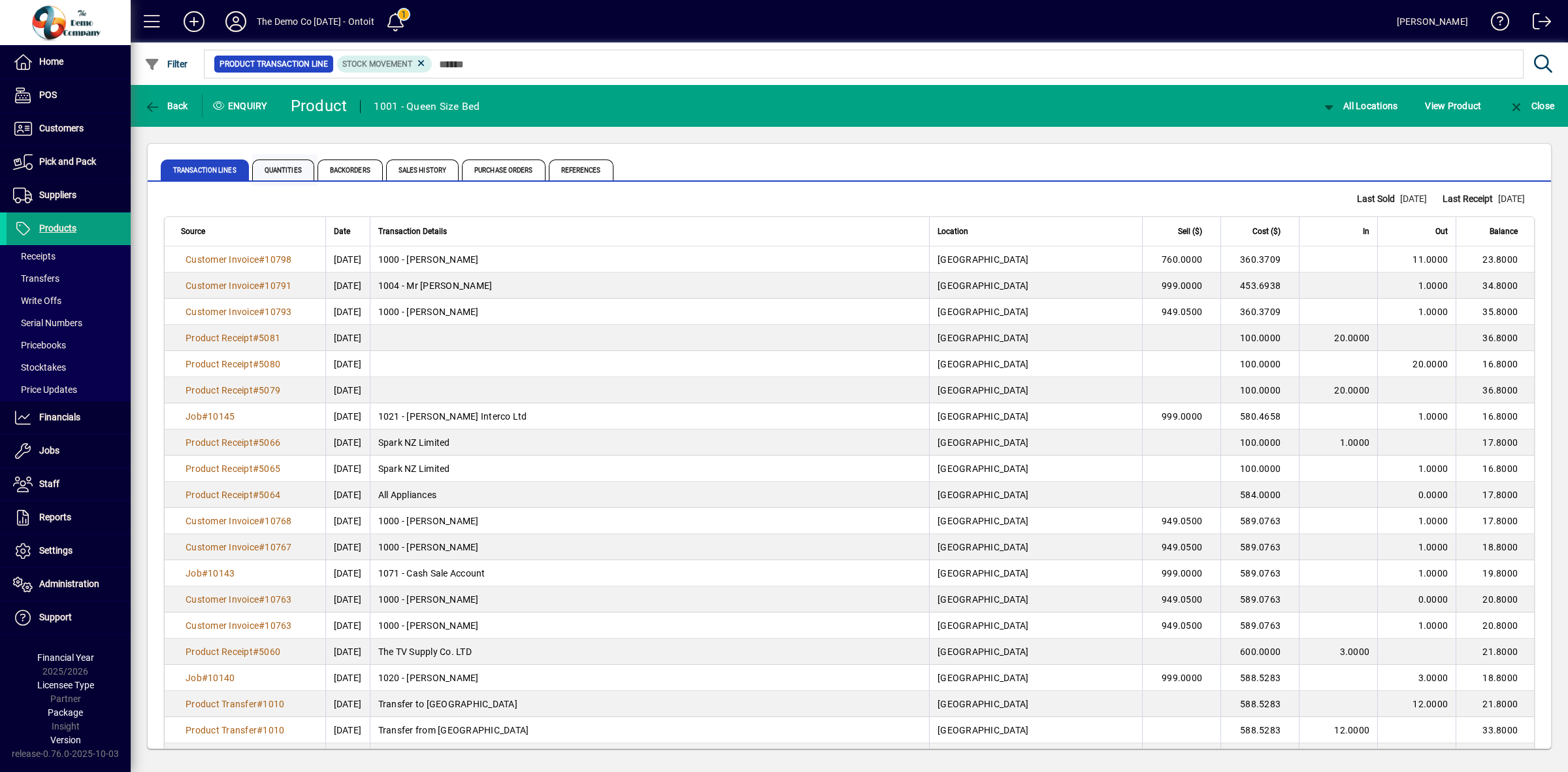
click at [275, 170] on span "Quantities" at bounding box center [284, 170] width 62 height 21
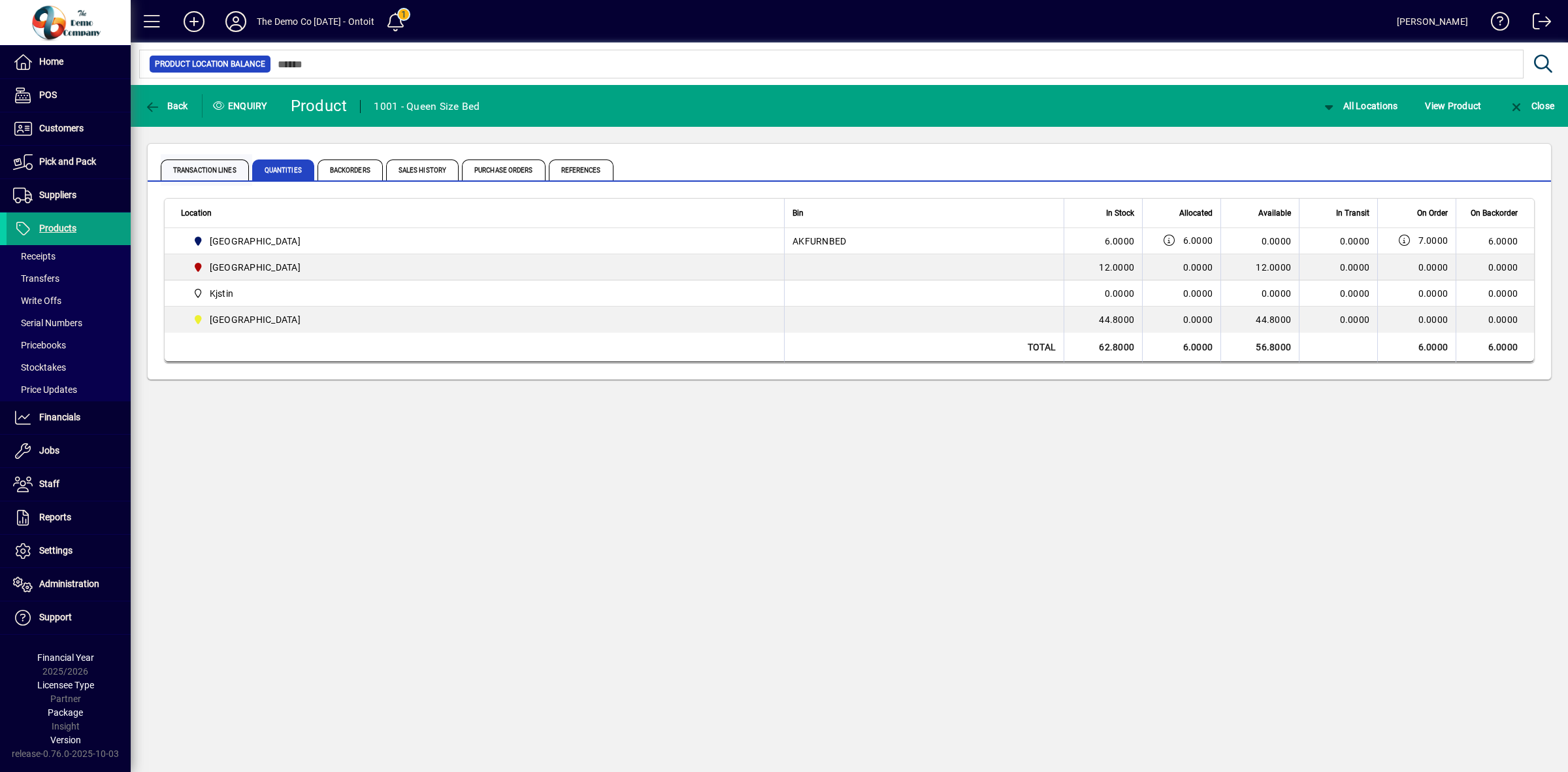
click at [206, 168] on span "Transaction Lines" at bounding box center [205, 170] width 88 height 21
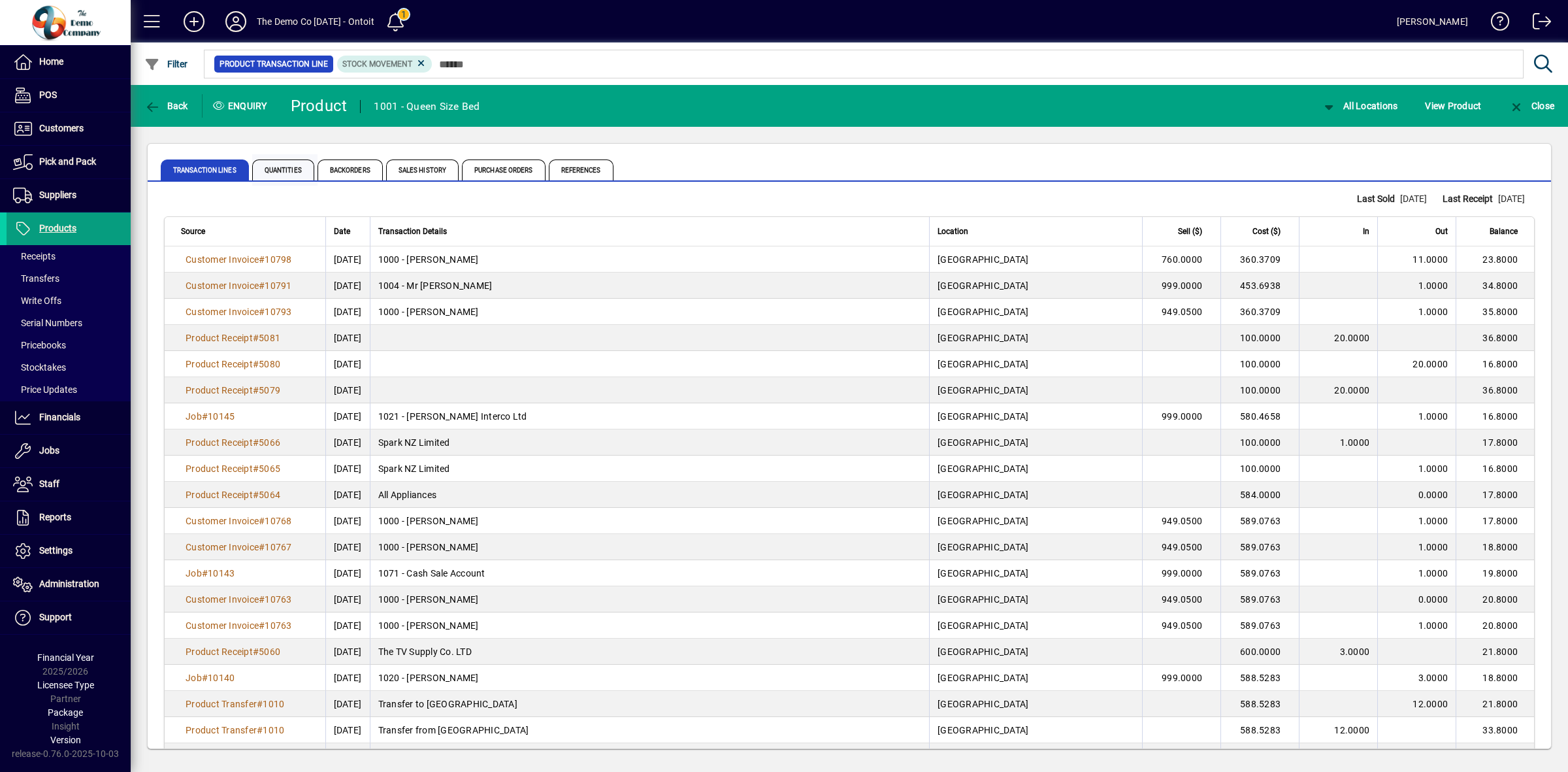
click at [270, 163] on span "Quantities" at bounding box center [284, 170] width 62 height 21
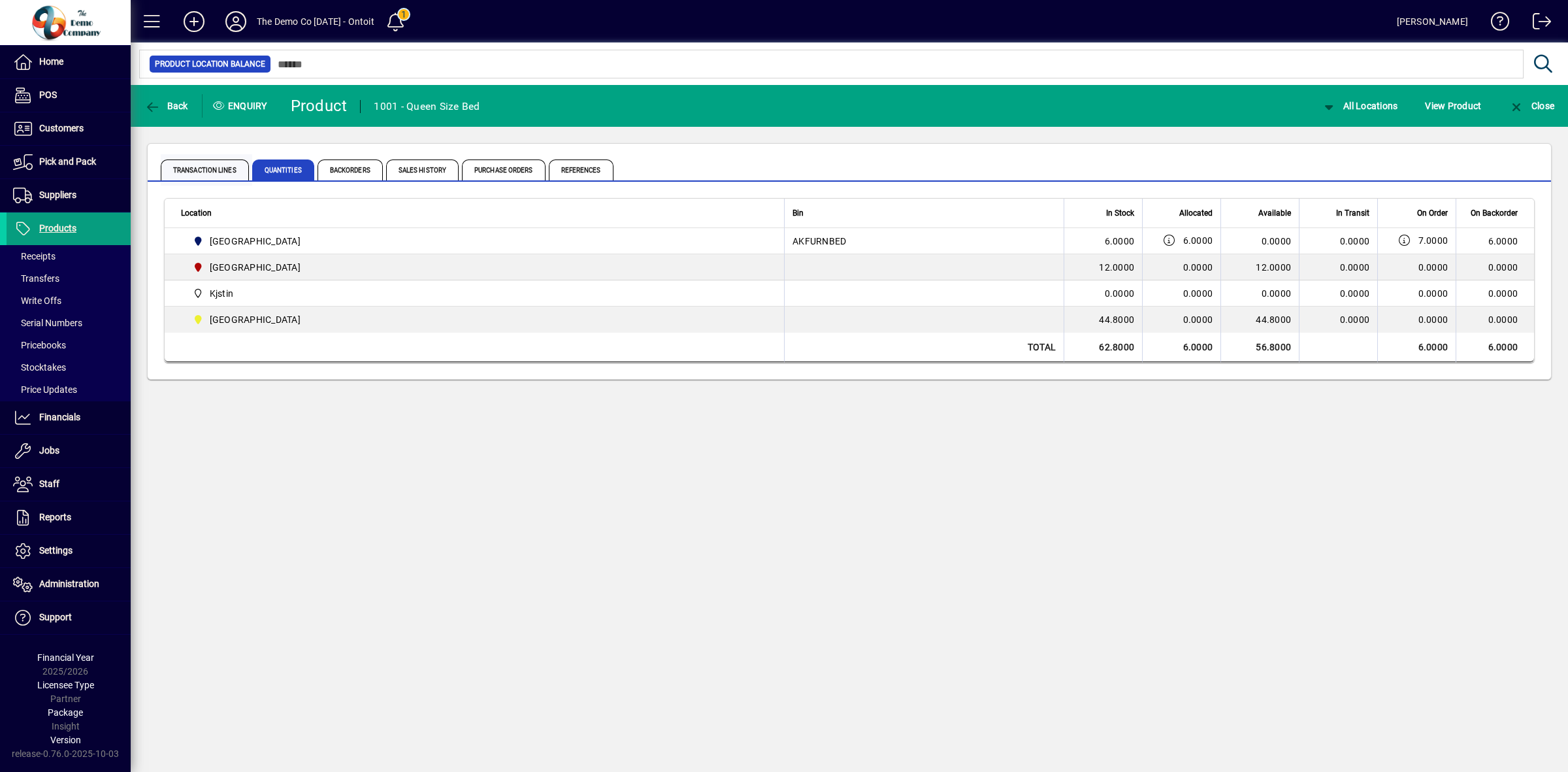
click at [207, 168] on span "Transaction Lines" at bounding box center [205, 170] width 88 height 21
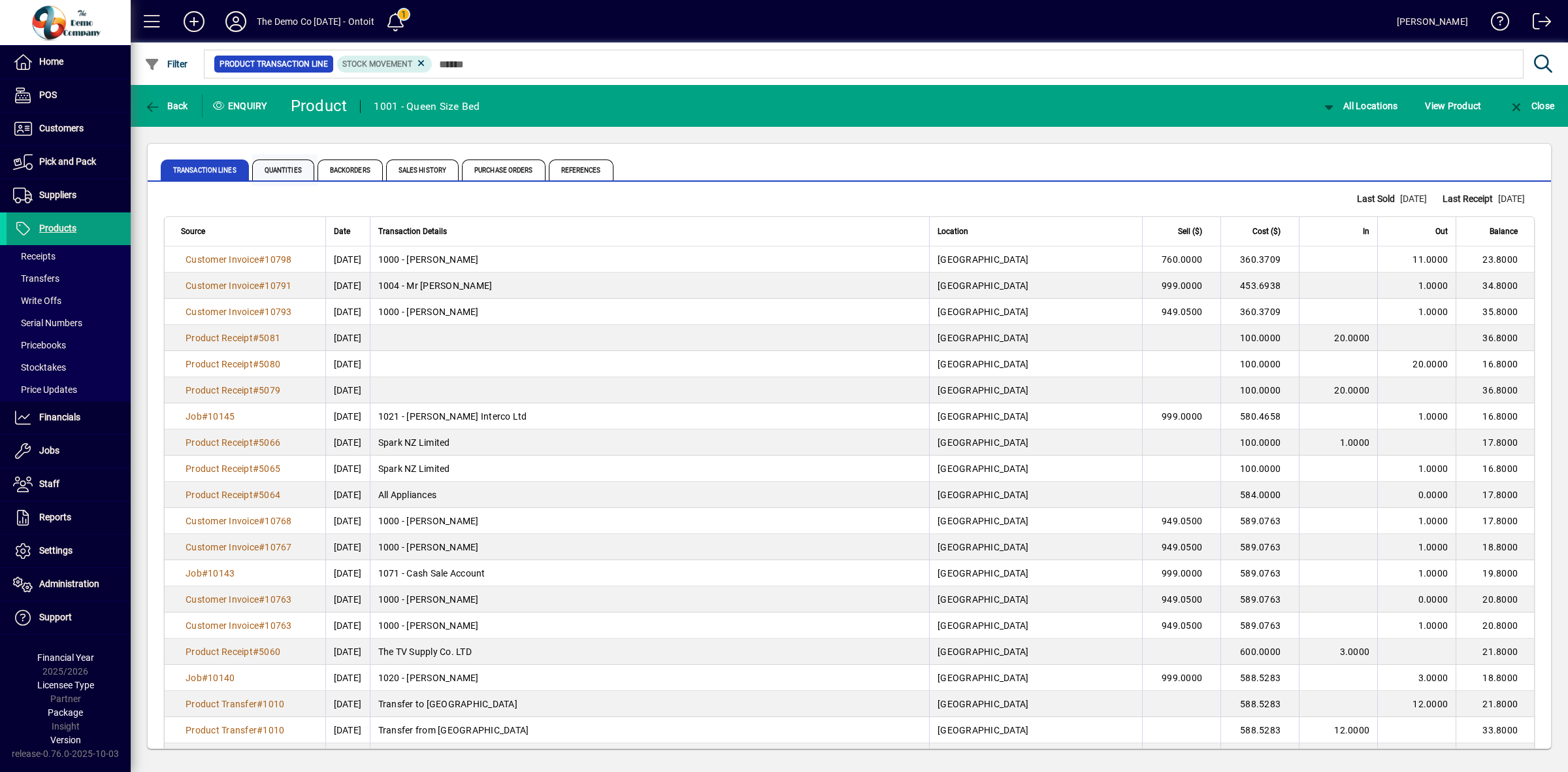
click at [275, 170] on span "Quantities" at bounding box center [284, 170] width 62 height 21
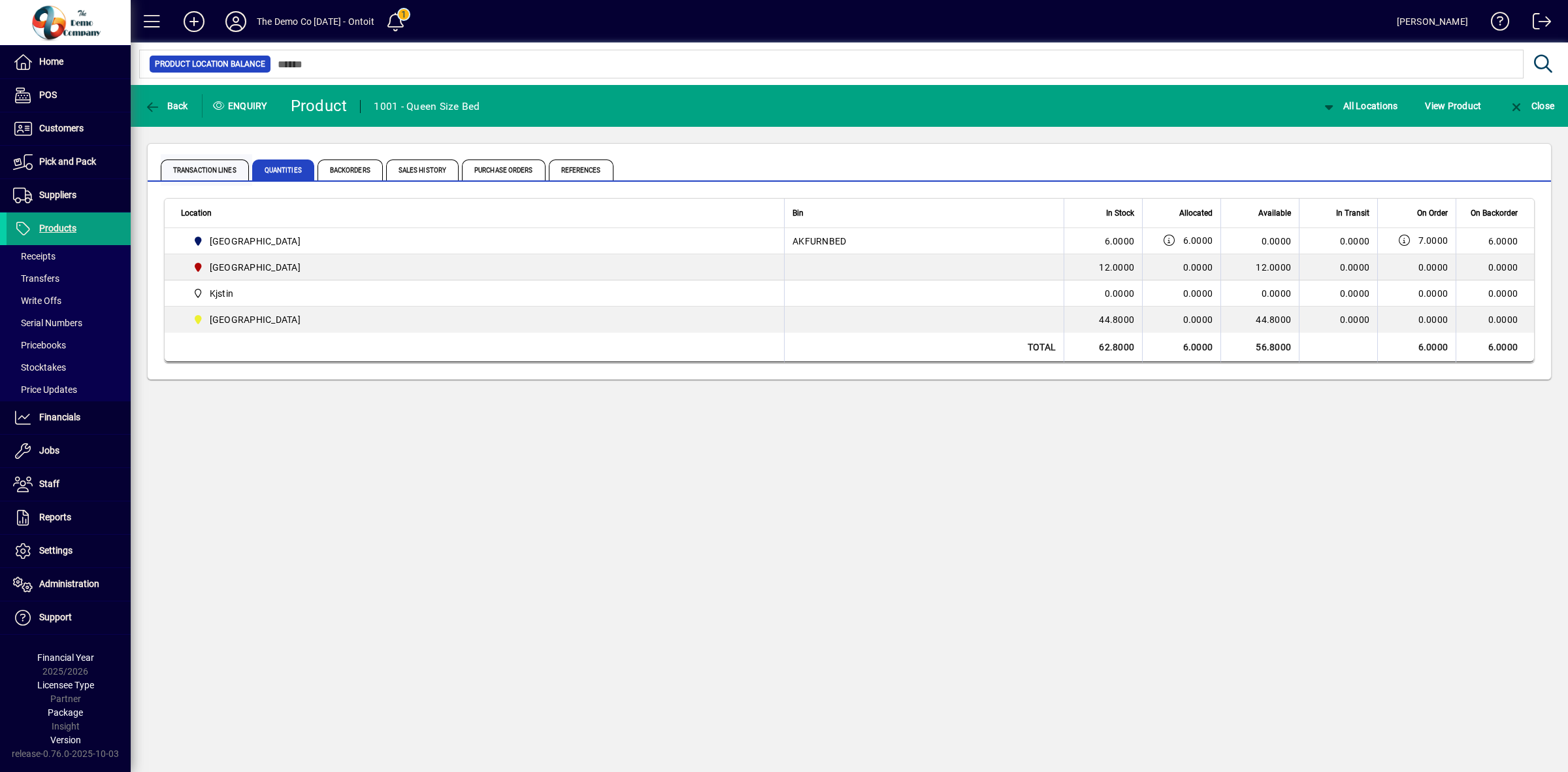
click at [184, 171] on span "Transaction Lines" at bounding box center [205, 170] width 88 height 21
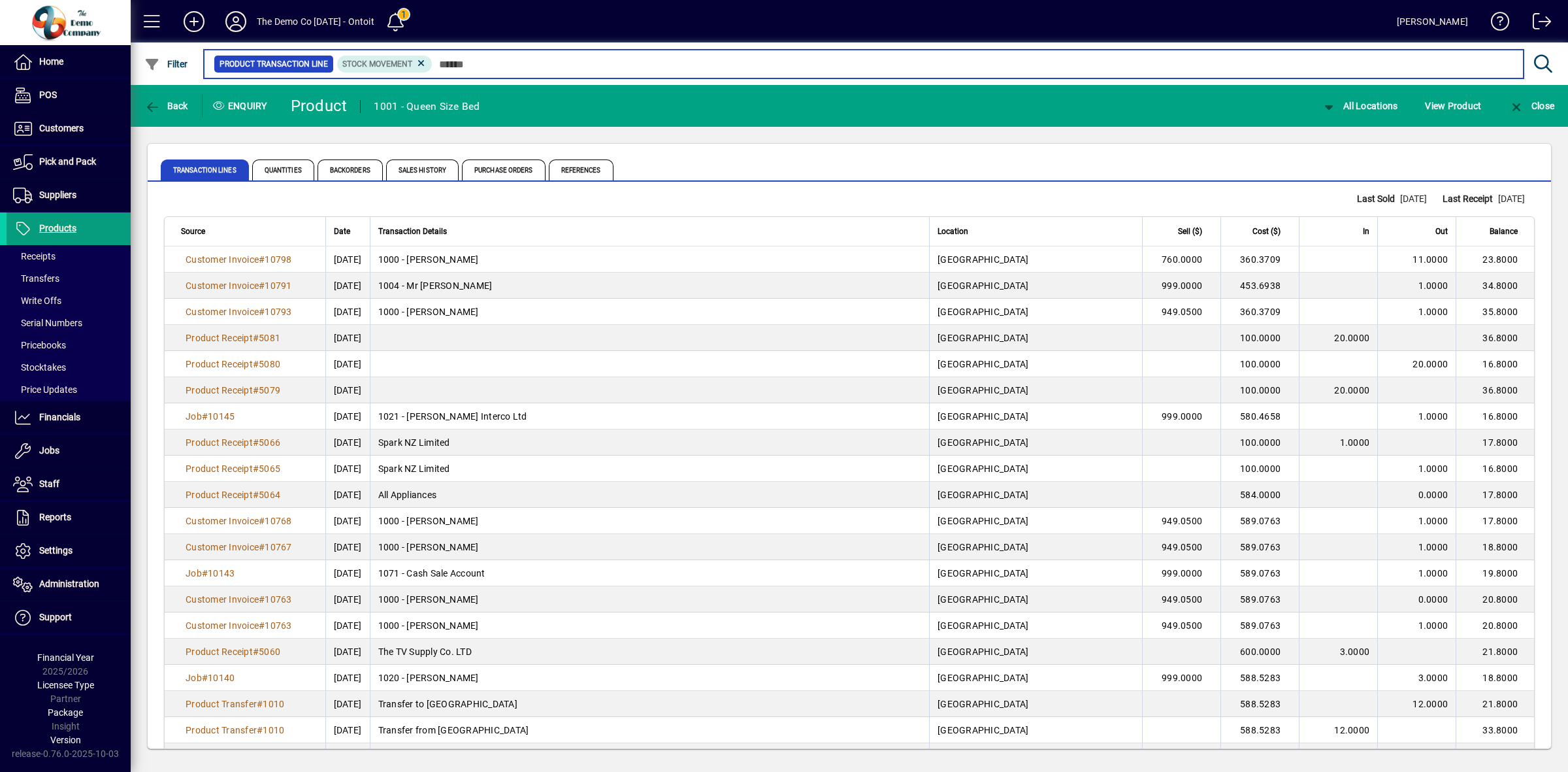
scroll to position [223, 0]
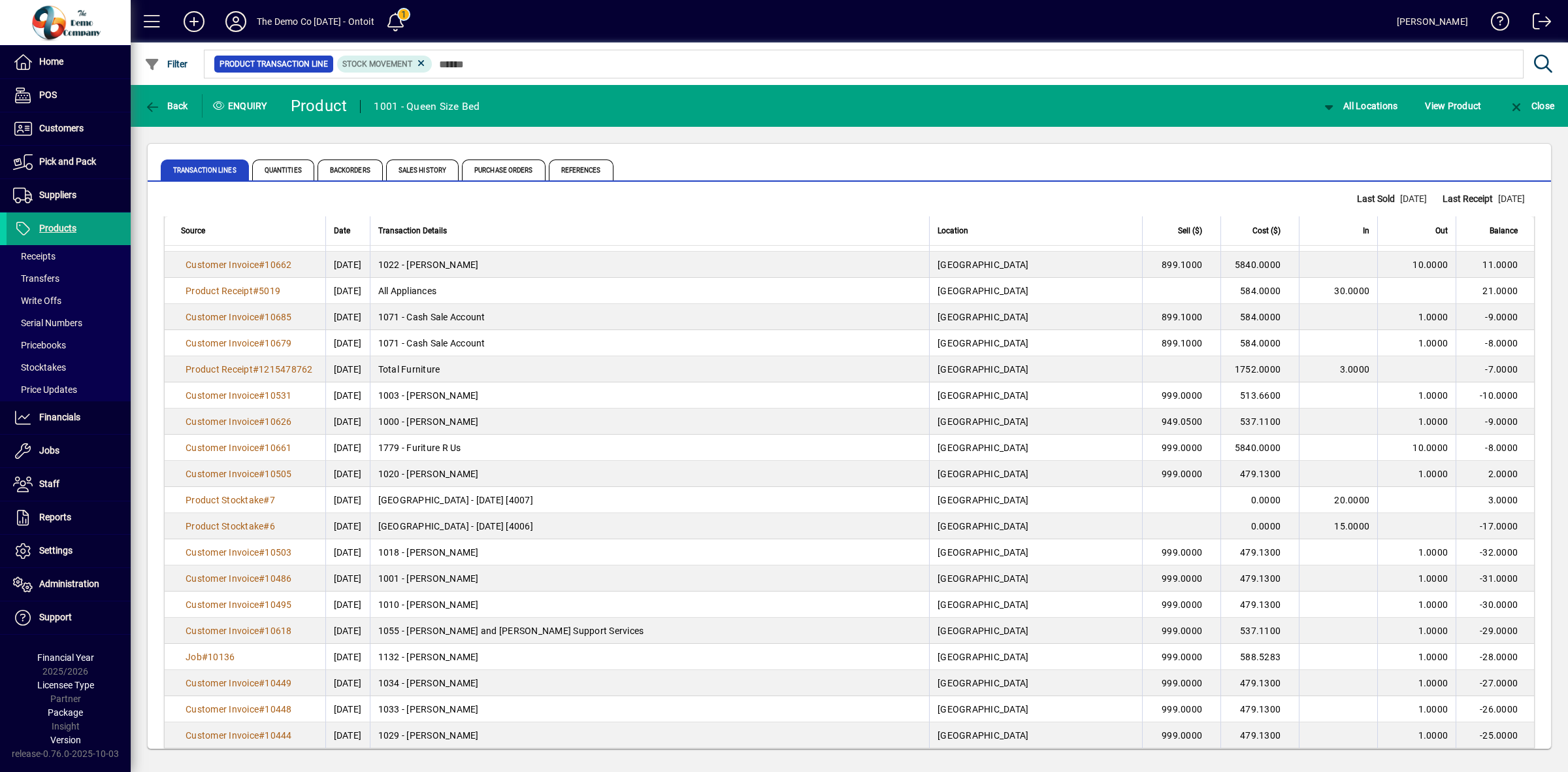
scroll to position [2166, 0]
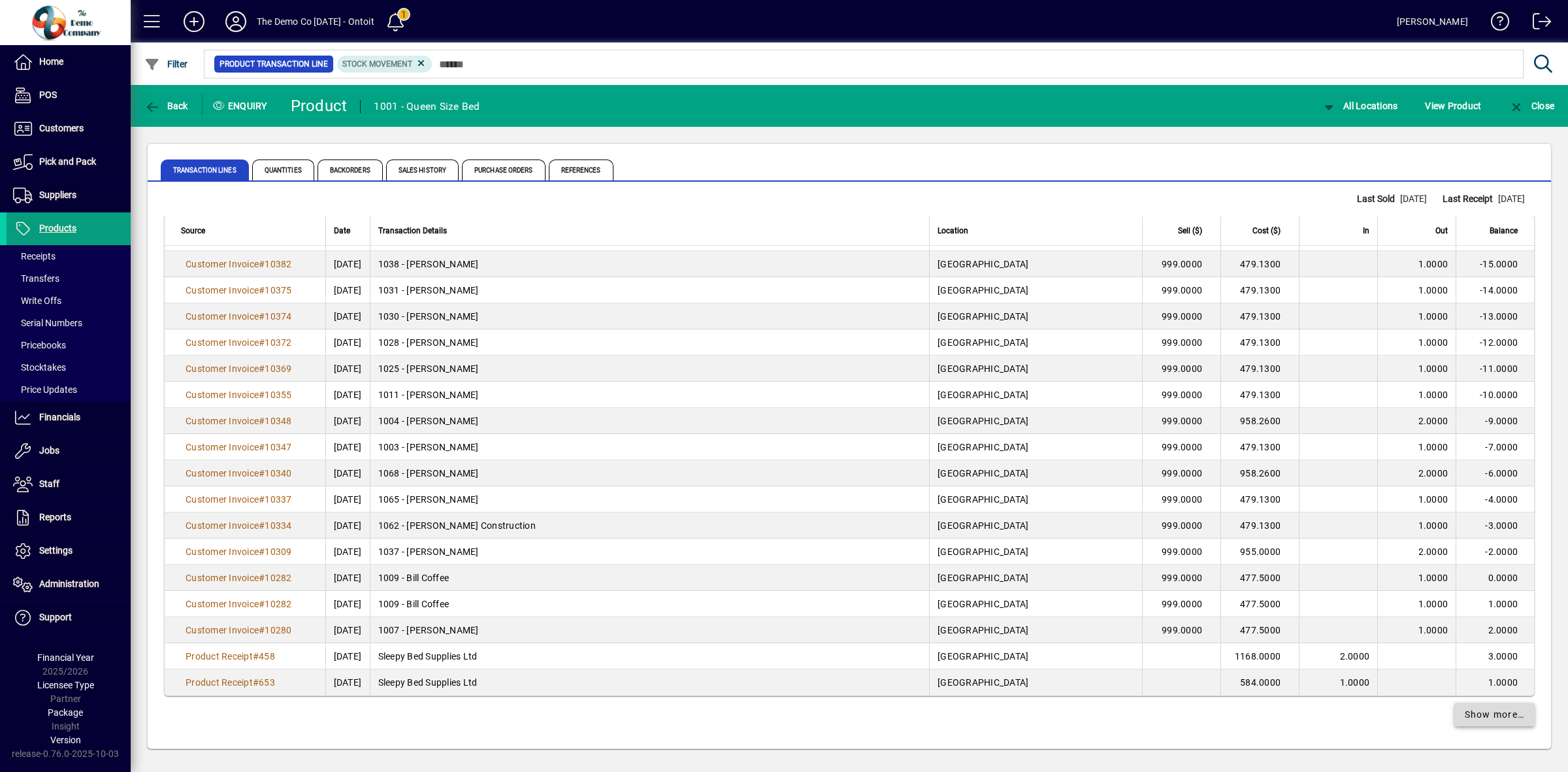
click at [1477, 714] on span "Show more…" at bounding box center [1495, 715] width 60 height 14
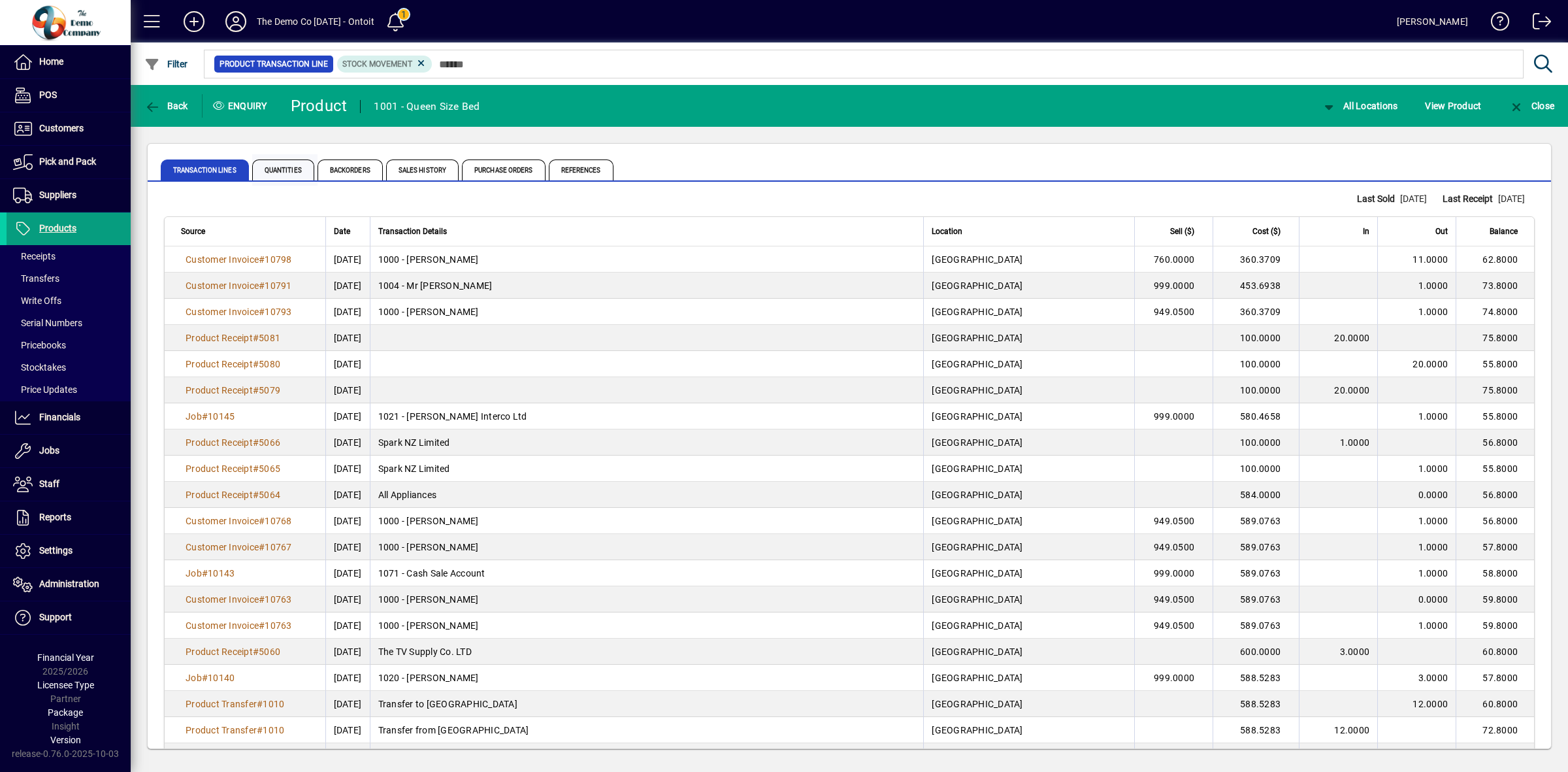
click at [294, 174] on span "Quantities" at bounding box center [284, 170] width 62 height 21
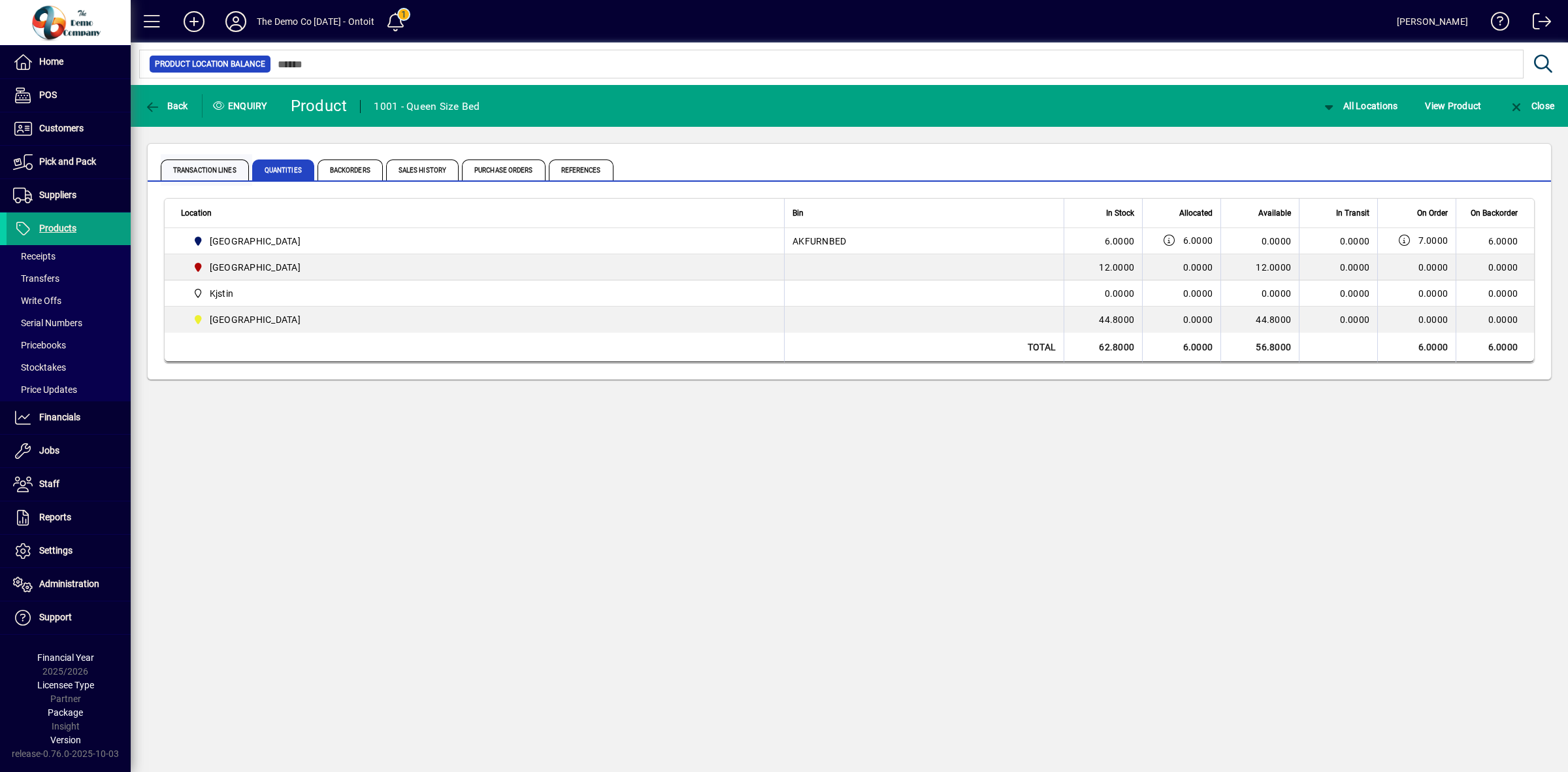
click at [178, 170] on span "Transaction Lines" at bounding box center [205, 170] width 88 height 21
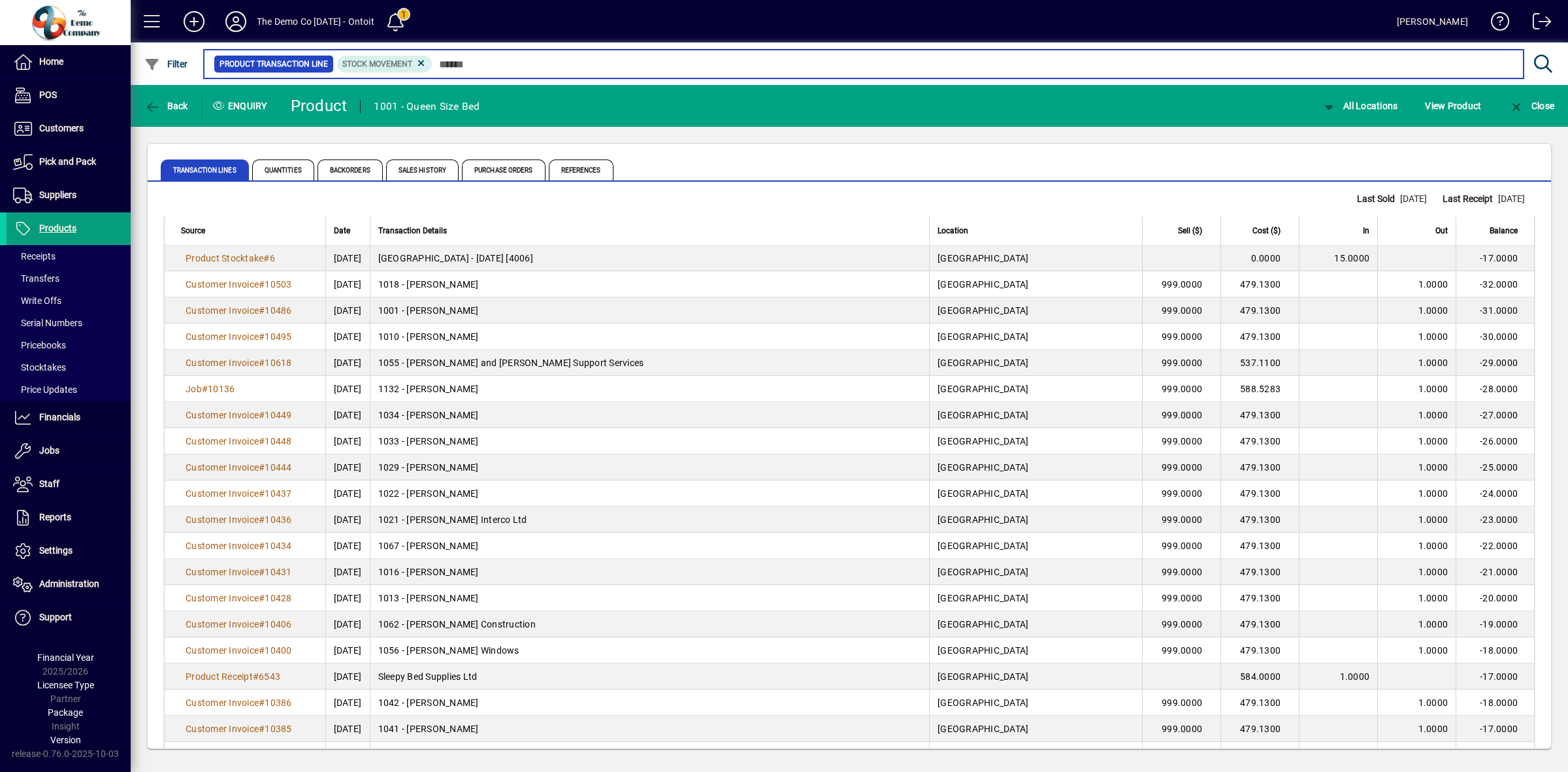
scroll to position [2166, 0]
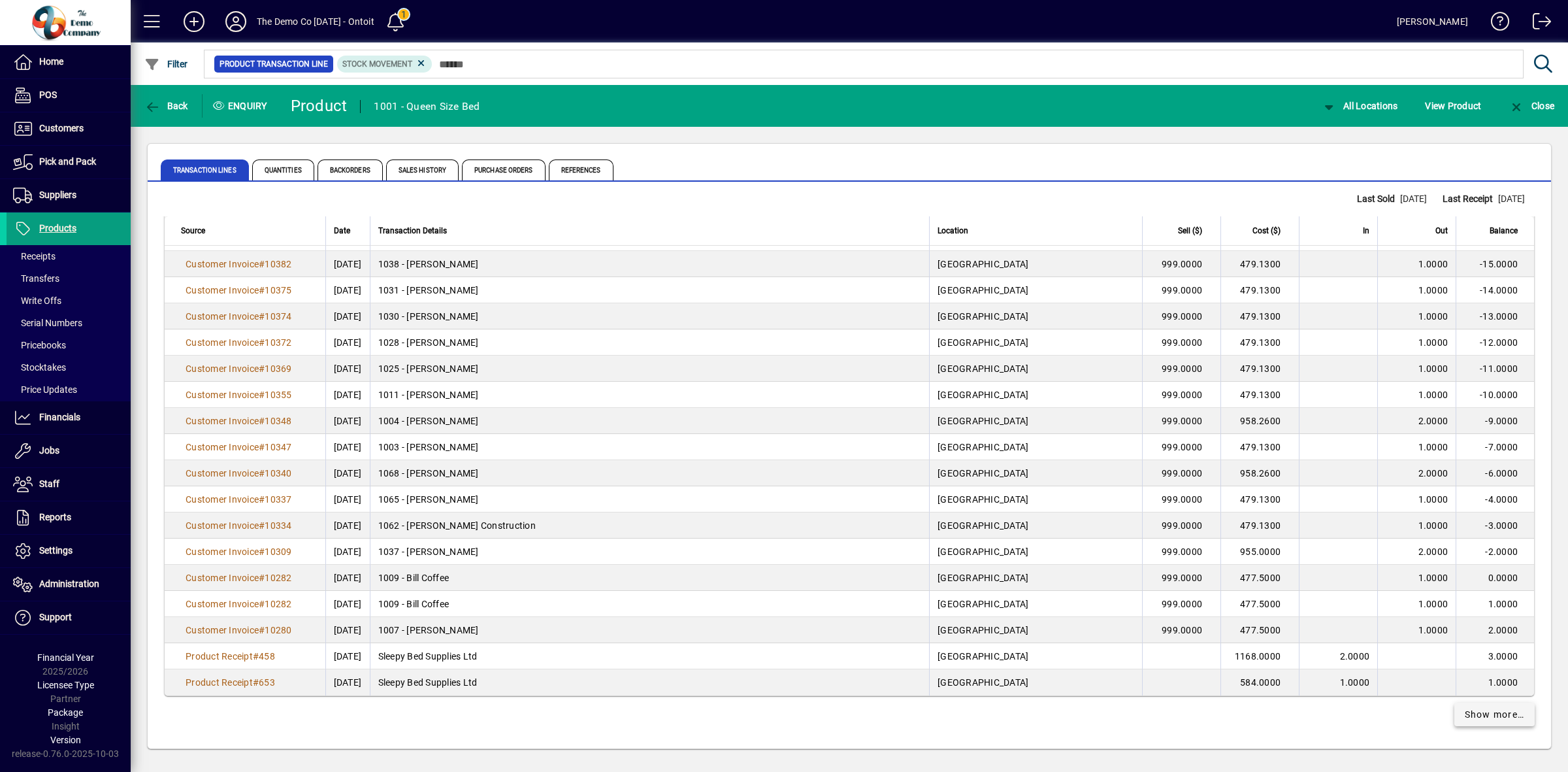
click at [1469, 705] on span at bounding box center [1495, 714] width 81 height 31
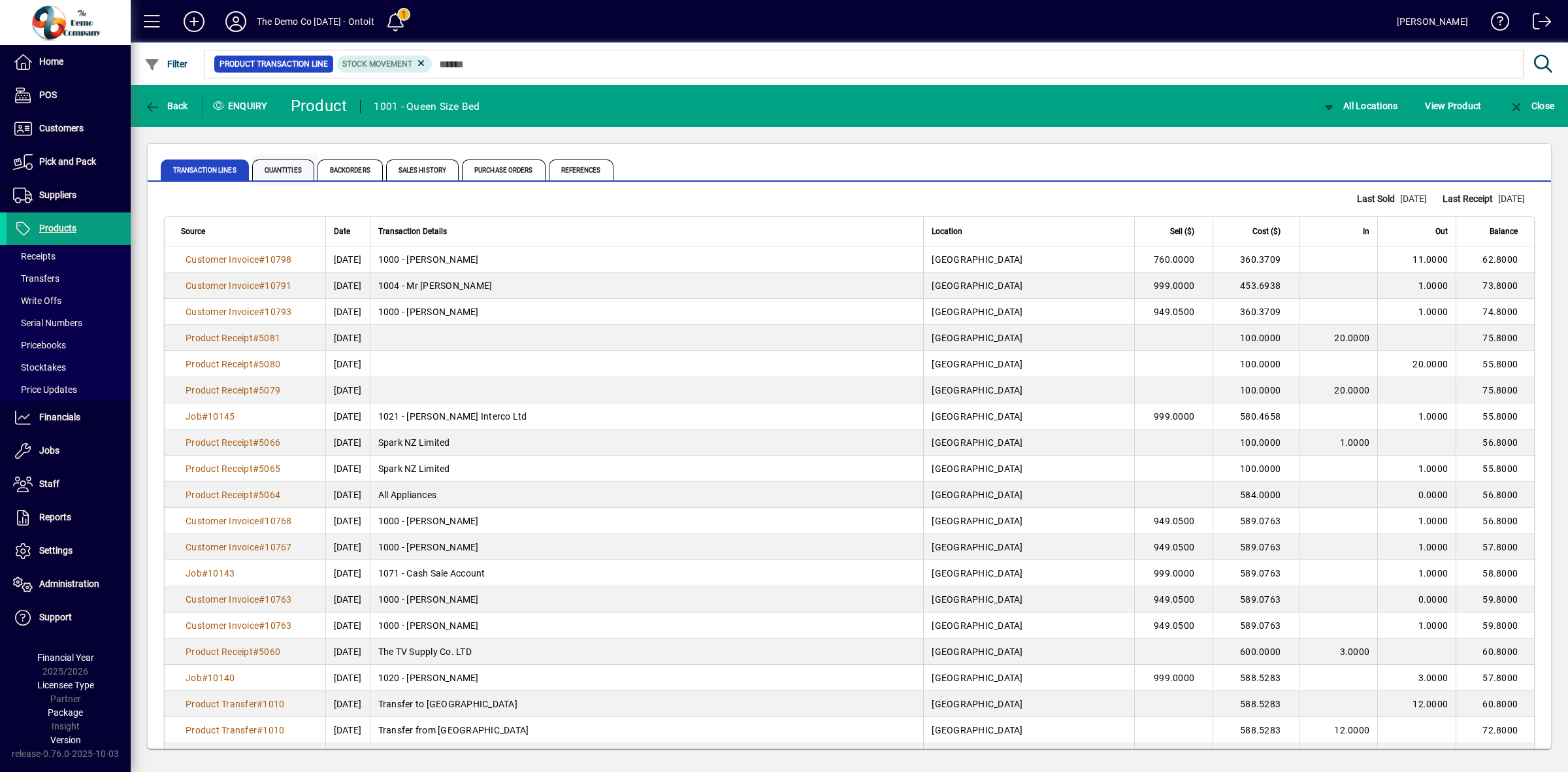
click at [286, 173] on span "Quantities" at bounding box center [284, 170] width 62 height 21
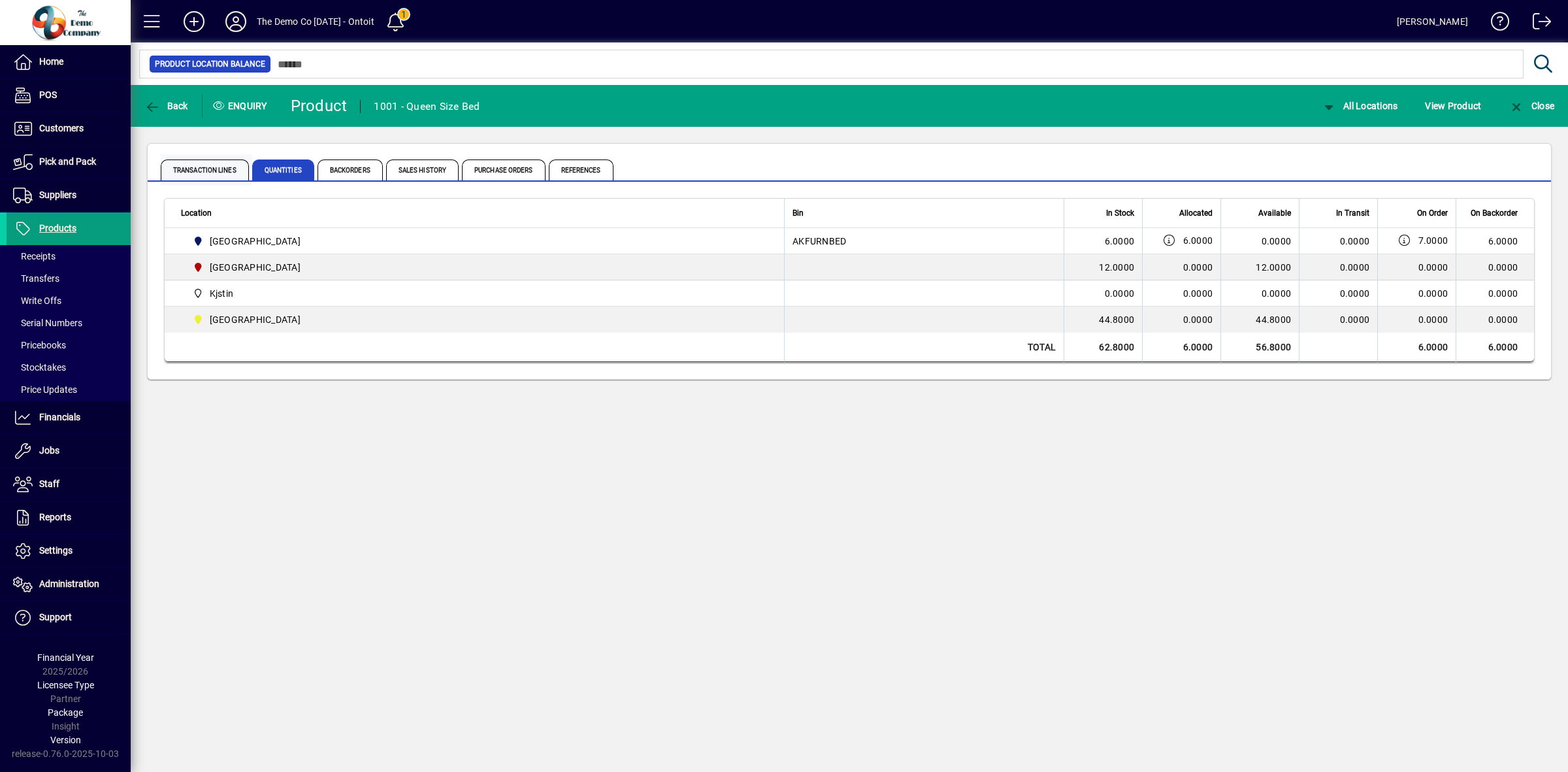
click at [199, 171] on span "Transaction Lines" at bounding box center [205, 170] width 88 height 21
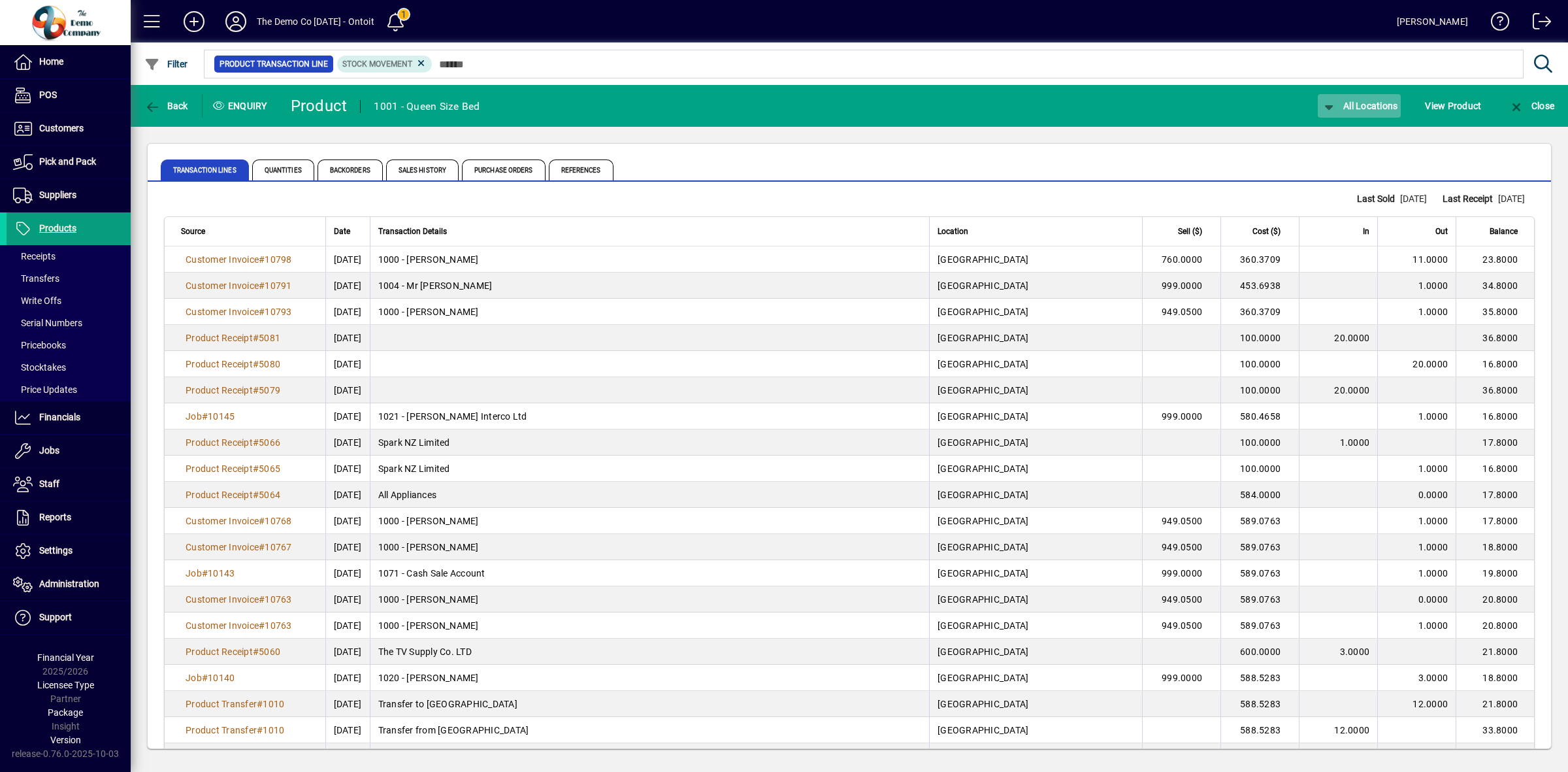
click at [1372, 102] on span "All Locations" at bounding box center [1360, 106] width 77 height 10
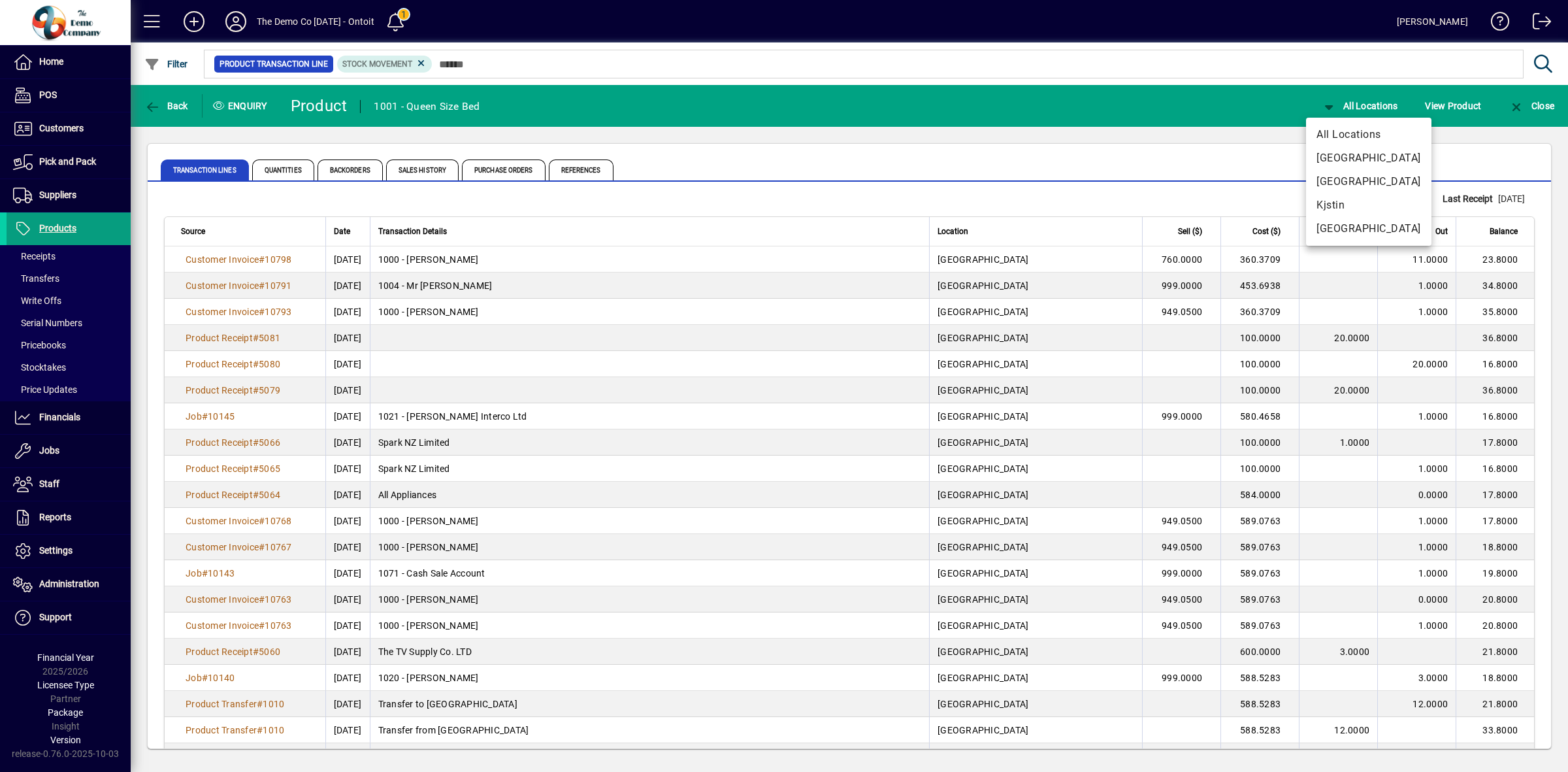
click at [1488, 159] on div at bounding box center [784, 386] width 1568 height 772
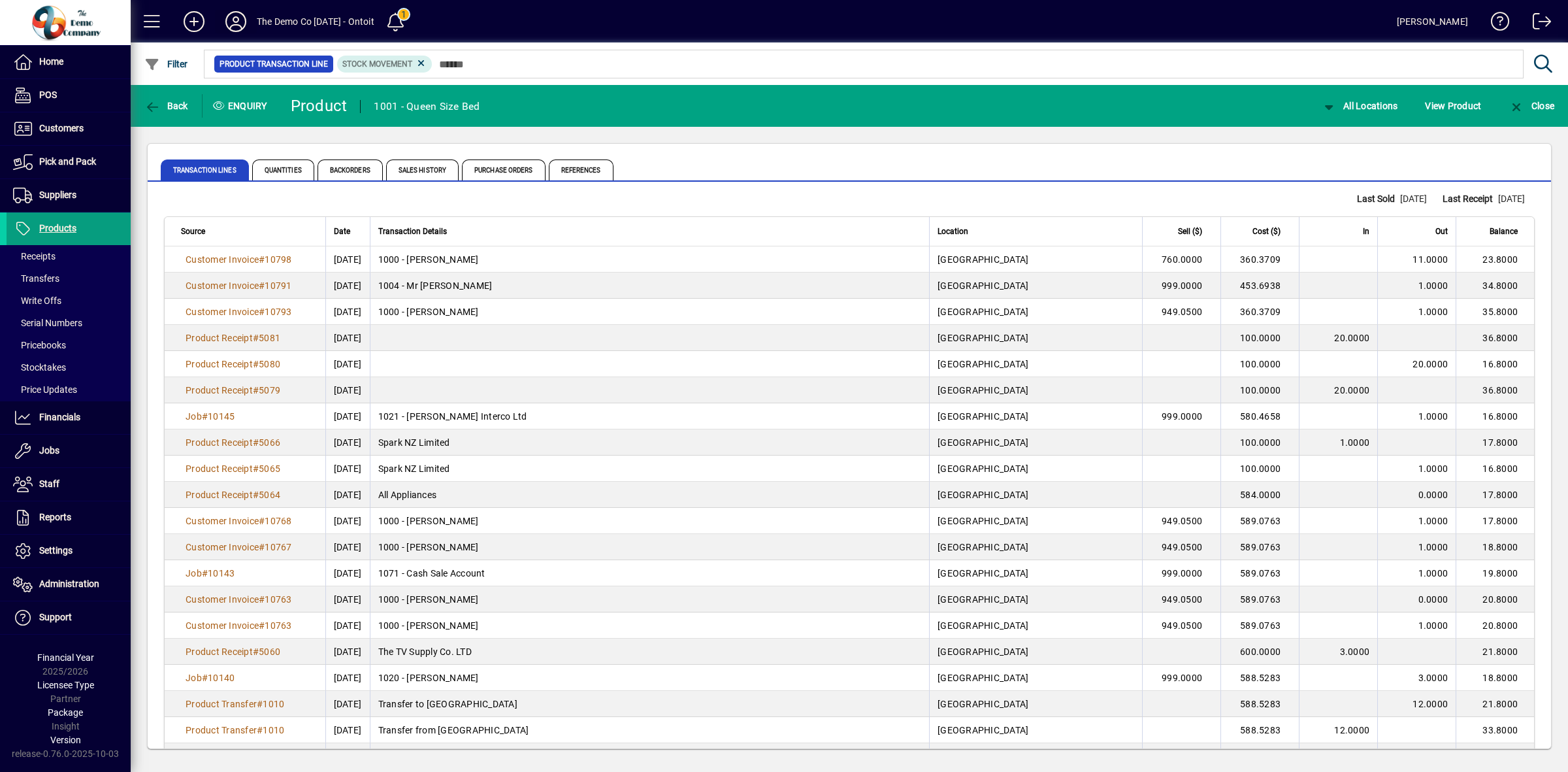
click at [237, 18] on icon at bounding box center [236, 21] width 26 height 21
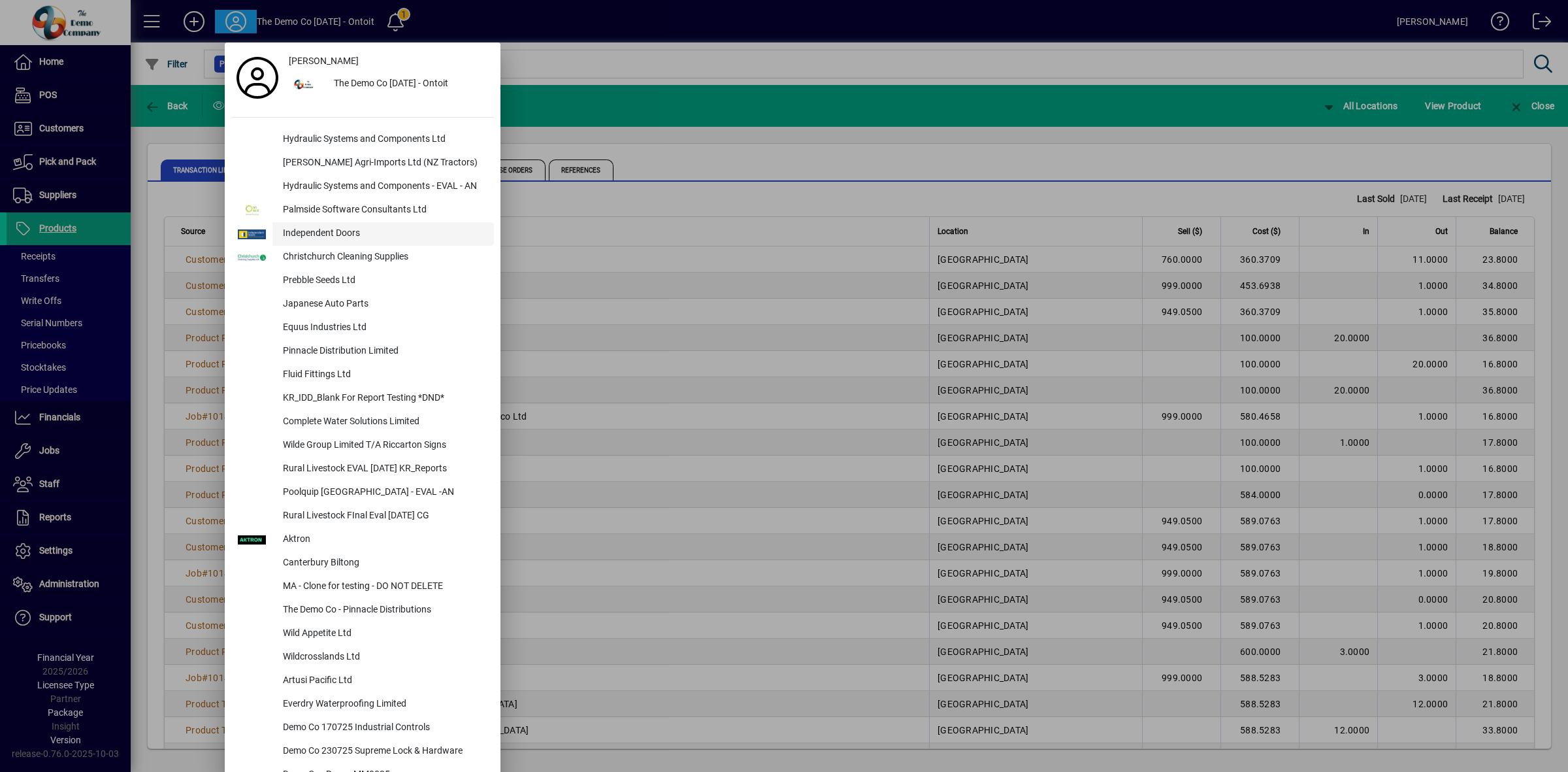
click at [319, 239] on div "Independent Doors" at bounding box center [383, 234] width 221 height 23
